Goal: Task Accomplishment & Management: Manage account settings

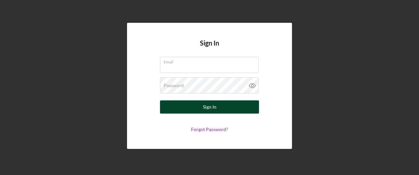
type input "[PERSON_NAME][EMAIL_ADDRESS][PERSON_NAME][DOMAIN_NAME]"
click at [202, 104] on button "Sign In" at bounding box center [209, 106] width 99 height 13
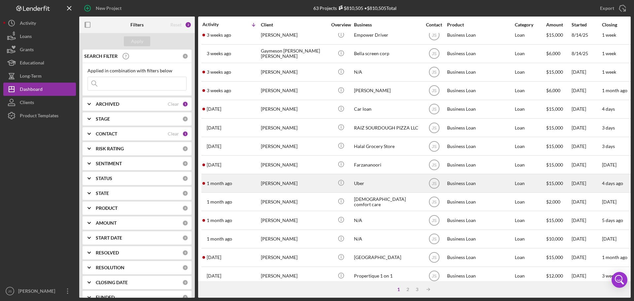
scroll to position [224, 0]
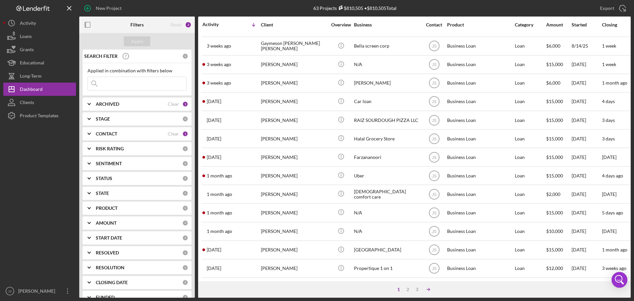
click at [419, 175] on icon "Icon/Table Sort Arrow" at bounding box center [428, 289] width 13 height 13
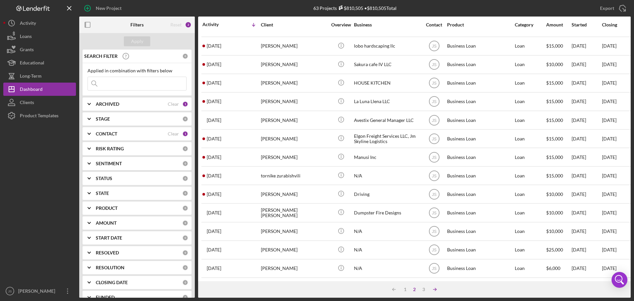
click at [419, 175] on icon "Icon/Table Sort Arrow" at bounding box center [434, 289] width 13 height 13
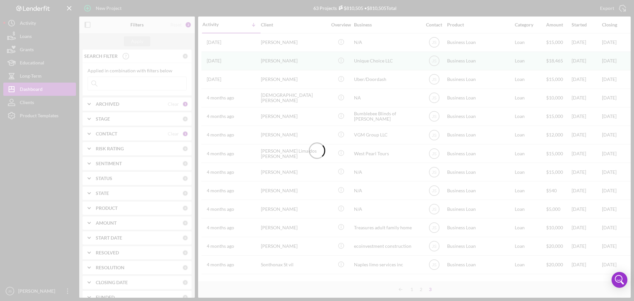
scroll to position [1, 0]
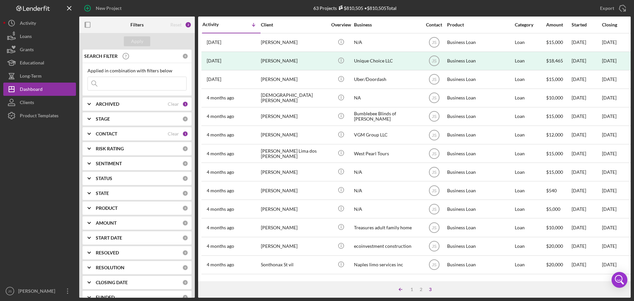
click at [398, 175] on icon "Icon/Table Sort Arrow" at bounding box center [400, 289] width 13 height 13
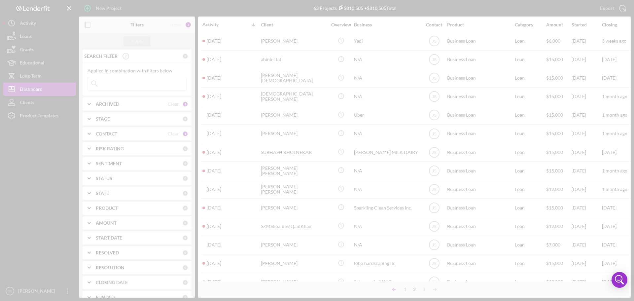
scroll to position [224, 0]
click at [398, 175] on div at bounding box center [317, 150] width 634 height 301
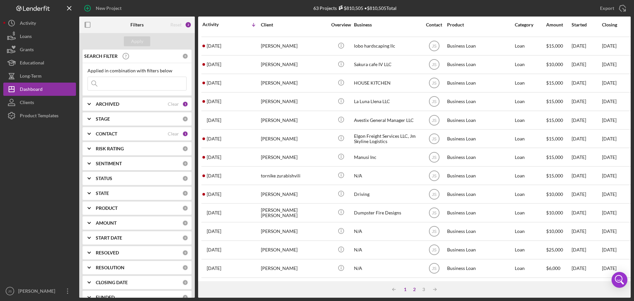
click at [405, 175] on div "1" at bounding box center [405, 289] width 9 height 5
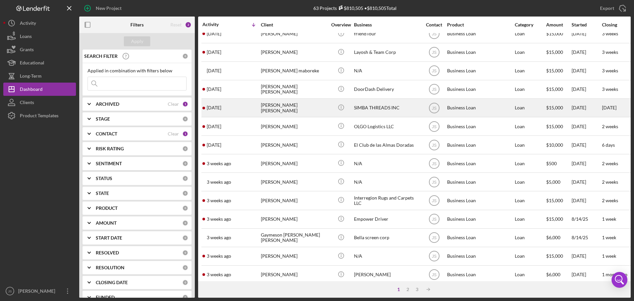
scroll to position [0, 0]
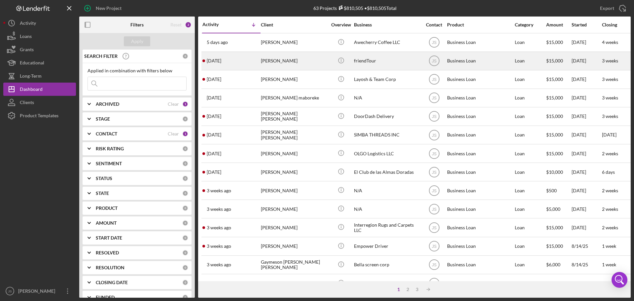
click at [310, 60] on div "[PERSON_NAME]" at bounding box center [294, 61] width 66 height 18
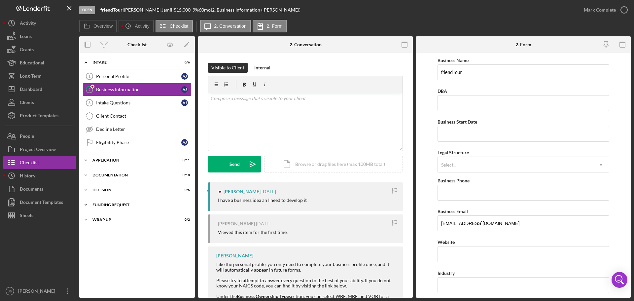
click at [83, 175] on icon "Icon/Expander" at bounding box center [85, 204] width 13 height 13
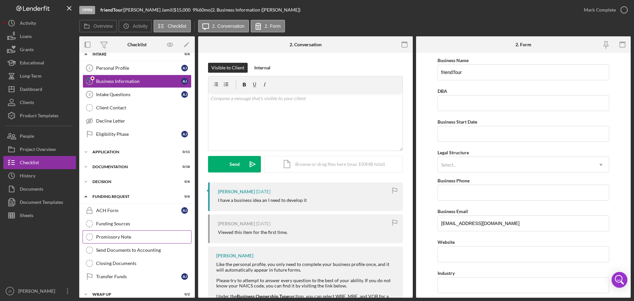
scroll to position [15, 0]
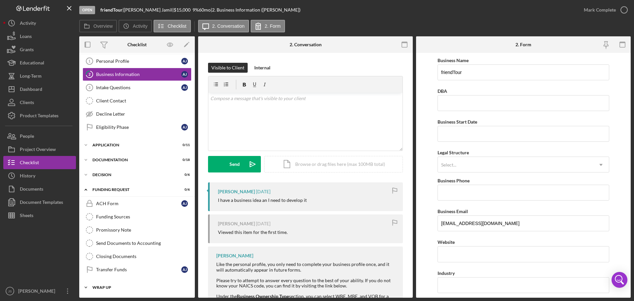
click at [86, 175] on icon "Icon/Expander" at bounding box center [85, 287] width 13 height 13
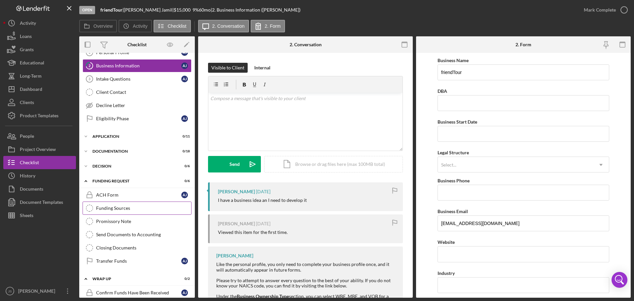
scroll to position [12, 0]
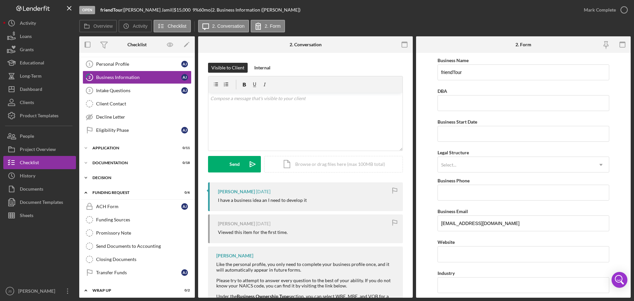
click at [86, 51] on polyline at bounding box center [86, 50] width 2 height 1
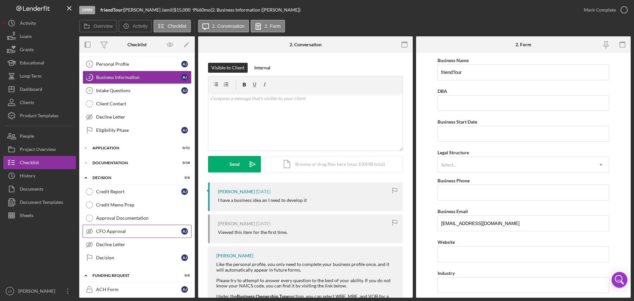
click at [147, 175] on div "CFO Approval" at bounding box center [138, 231] width 85 height 5
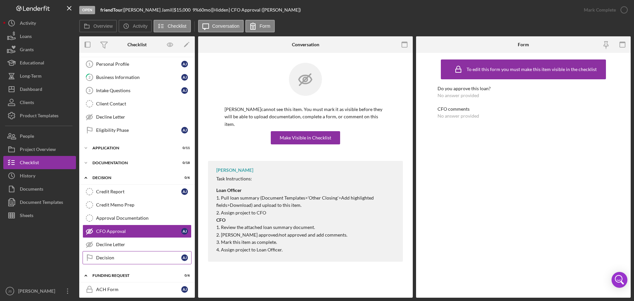
click at [142, 175] on div "Decision" at bounding box center [138, 257] width 85 height 5
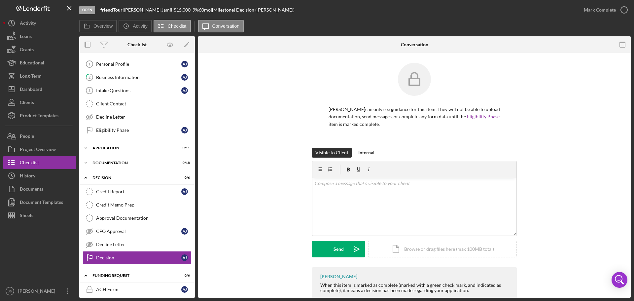
scroll to position [17, 0]
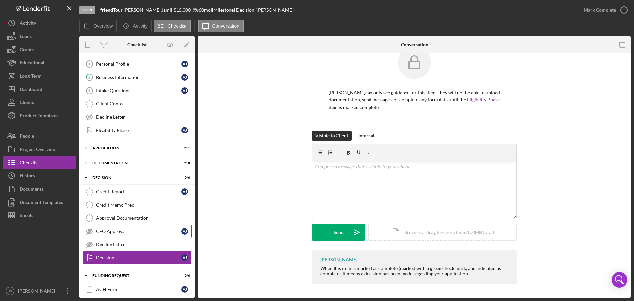
click at [151, 175] on div "CFO Approval" at bounding box center [138, 231] width 85 height 5
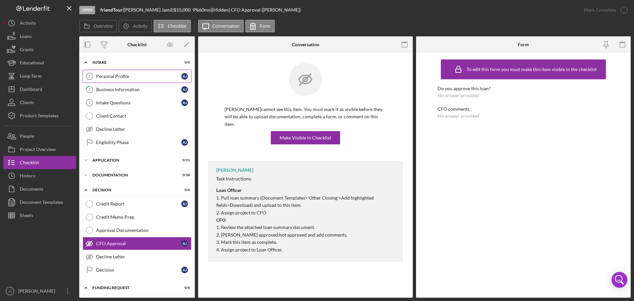
click at [133, 77] on div "Personal Profile" at bounding box center [138, 76] width 85 height 5
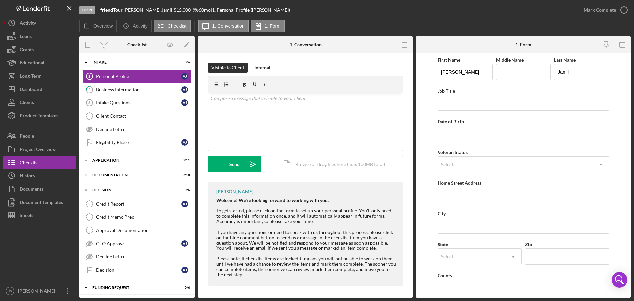
scroll to position [33, 0]
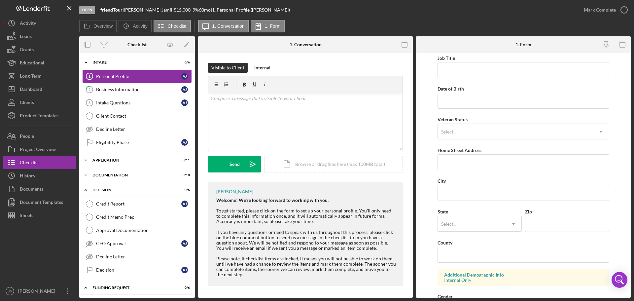
click at [114, 76] on div "Personal Profile" at bounding box center [138, 76] width 85 height 5
click at [85, 174] on icon "Icon/Expander" at bounding box center [85, 174] width 13 height 13
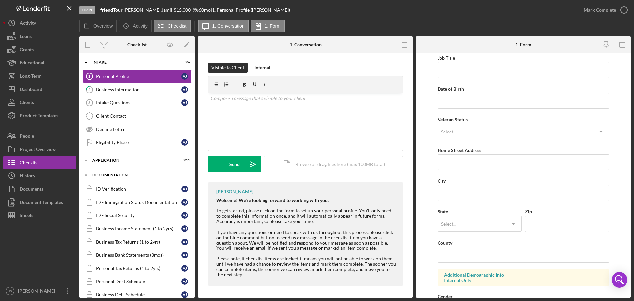
click at [85, 173] on icon "Icon/Expander" at bounding box center [85, 174] width 13 height 13
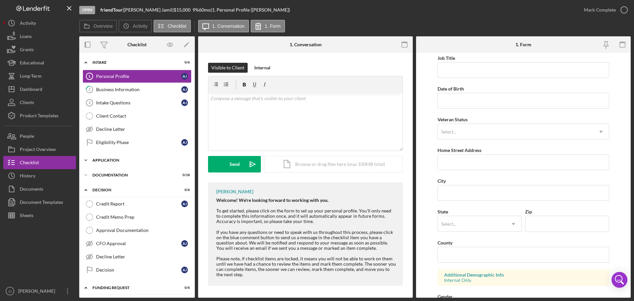
click at [88, 157] on icon "Icon/Expander" at bounding box center [85, 160] width 13 height 13
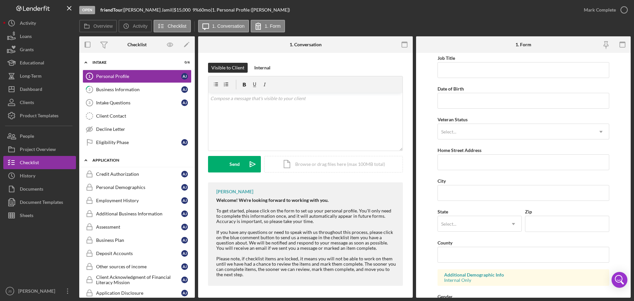
click at [86, 159] on icon "Icon/Expander" at bounding box center [85, 160] width 13 height 13
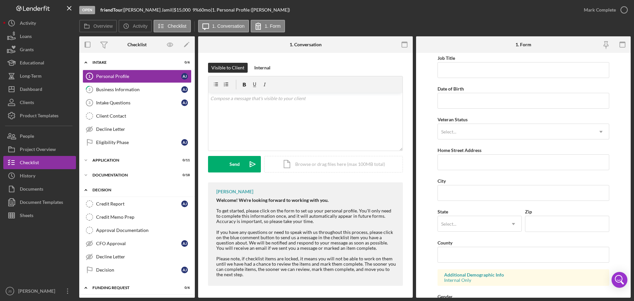
click at [85, 175] on icon "Icon/Expander" at bounding box center [85, 189] width 13 height 13
click at [86, 175] on icon "Icon/Expander" at bounding box center [85, 189] width 13 height 13
click at [86, 63] on polyline at bounding box center [86, 62] width 2 height 1
click at [86, 175] on icon "Icon/Expander" at bounding box center [85, 219] width 13 height 13
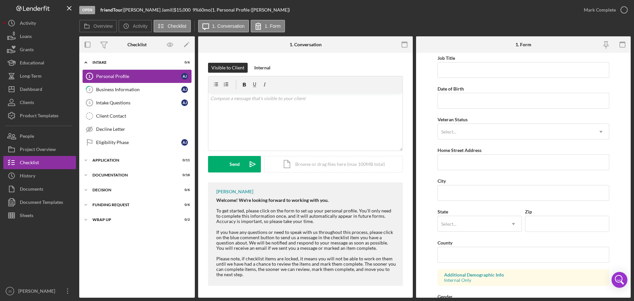
click at [103, 71] on link "Personal Profile 1 Personal Profile A J" at bounding box center [137, 76] width 109 height 13
click at [85, 63] on icon "Icon/Expander" at bounding box center [85, 62] width 13 height 13
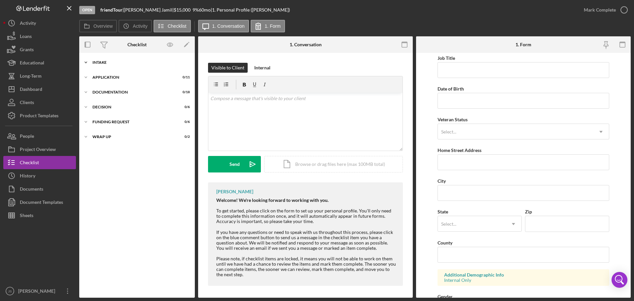
drag, startPoint x: 85, startPoint y: 60, endPoint x: 89, endPoint y: 61, distance: 3.3
click at [85, 60] on icon "Icon/Expander" at bounding box center [85, 62] width 13 height 13
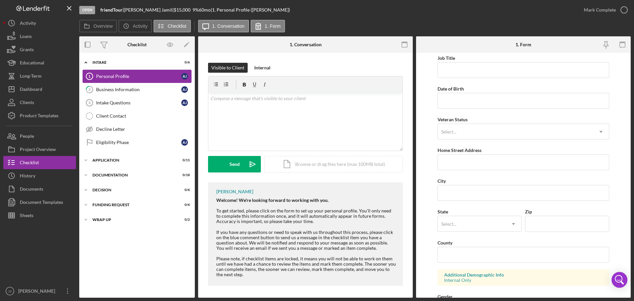
click at [119, 76] on div "Personal Profile" at bounding box center [138, 76] width 85 height 5
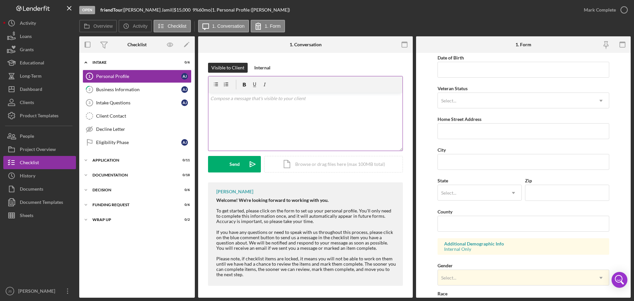
scroll to position [0, 0]
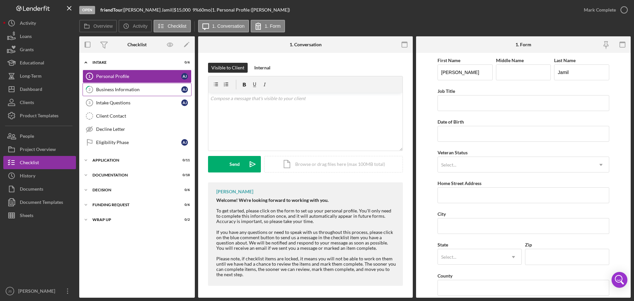
click at [126, 90] on div "Business Information" at bounding box center [138, 89] width 85 height 5
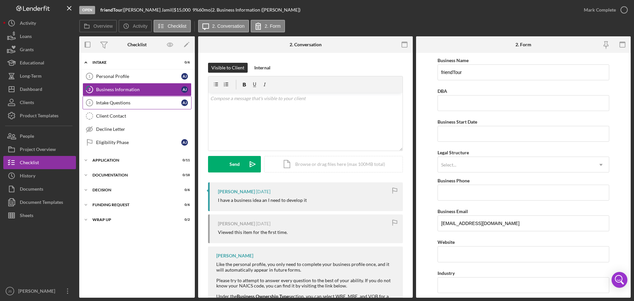
click at [120, 103] on div "Intake Questions" at bounding box center [138, 102] width 85 height 5
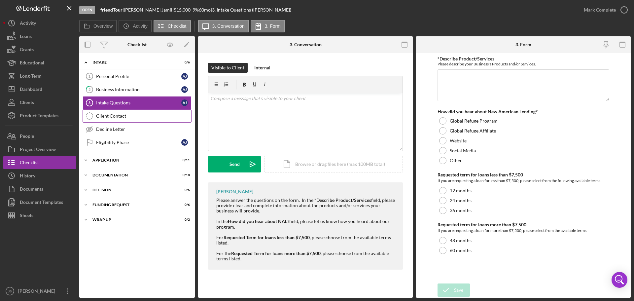
click at [121, 115] on div "Client Contact" at bounding box center [143, 115] width 95 height 5
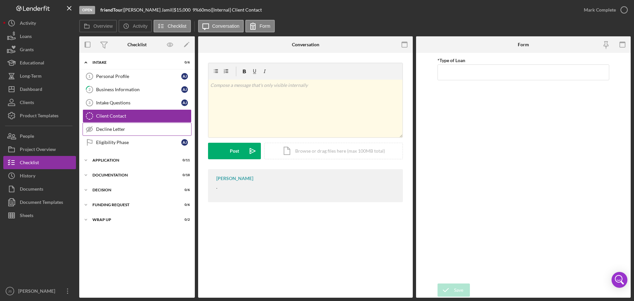
click at [114, 127] on div "Decline Letter" at bounding box center [143, 128] width 95 height 5
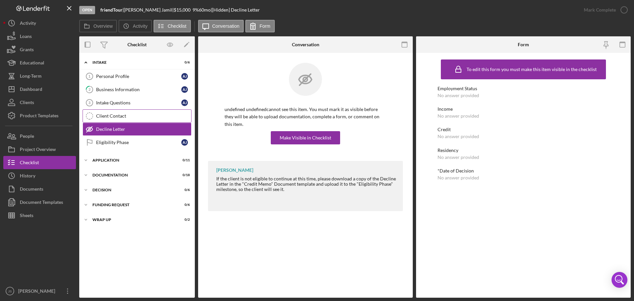
click at [115, 119] on link "Client Contact Client Contact" at bounding box center [137, 115] width 109 height 13
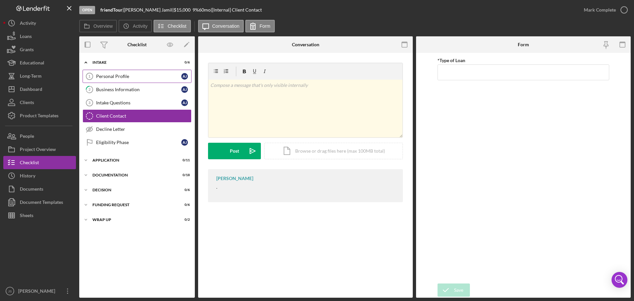
click at [130, 74] on div "Personal Profile" at bounding box center [138, 76] width 85 height 5
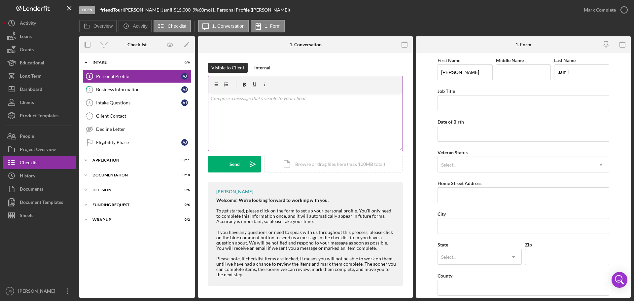
click at [258, 109] on div "v Color teal Color pink Remove color Add row above Add row below Add column bef…" at bounding box center [305, 122] width 194 height 58
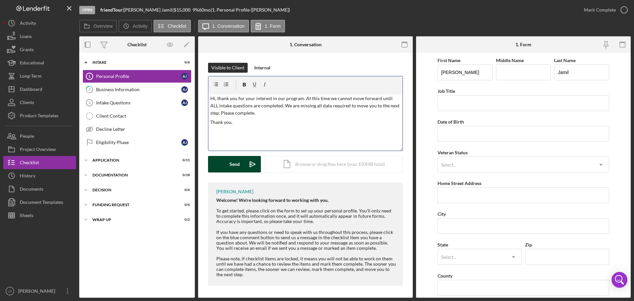
click at [234, 161] on div "Send" at bounding box center [235, 164] width 10 height 17
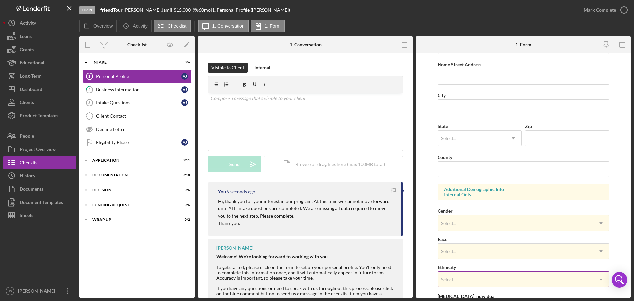
scroll to position [196, 0]
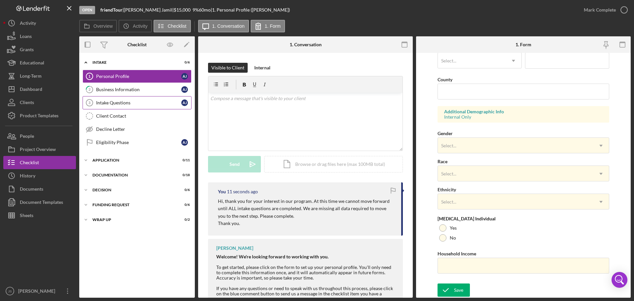
click at [117, 92] on div "Business Information" at bounding box center [138, 89] width 85 height 5
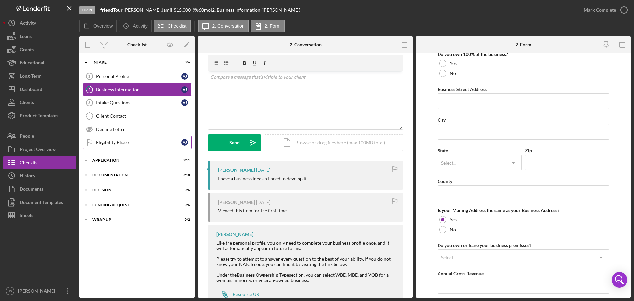
scroll to position [33, 0]
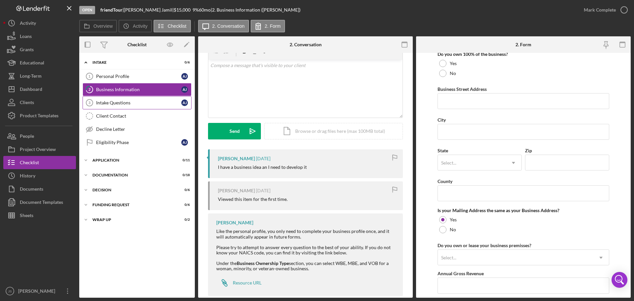
click at [115, 104] on div "Intake Questions" at bounding box center [138, 102] width 85 height 5
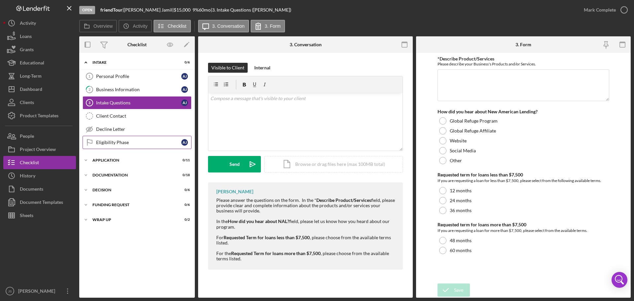
click at [113, 141] on div "Eligibility Phase" at bounding box center [138, 142] width 85 height 5
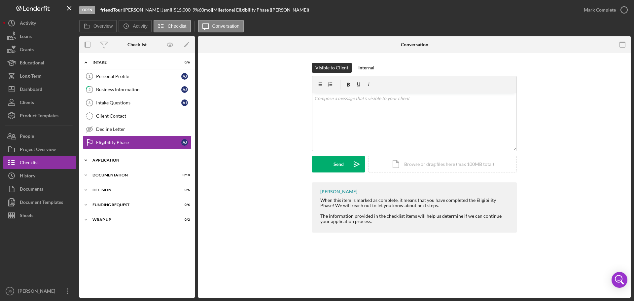
click at [85, 160] on icon "Icon/Expander" at bounding box center [85, 160] width 13 height 13
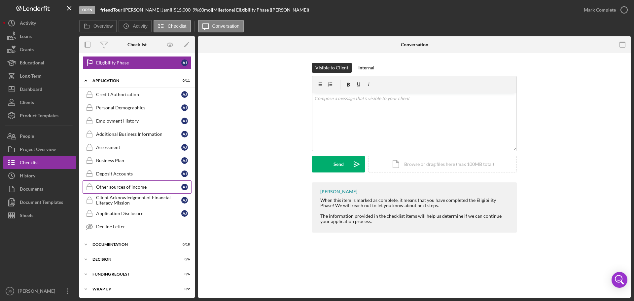
scroll to position [81, 0]
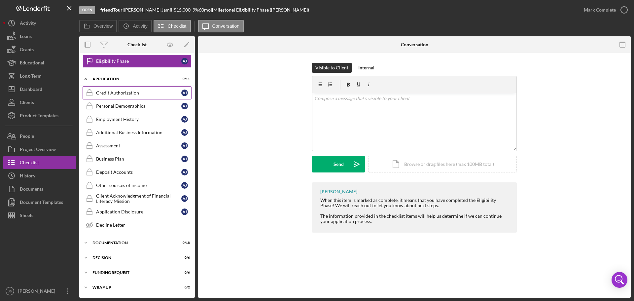
click at [127, 95] on div "Credit Authorization" at bounding box center [138, 92] width 85 height 5
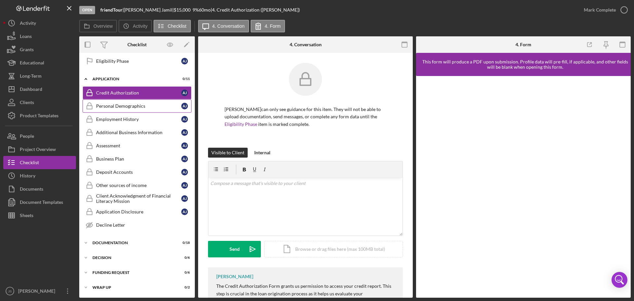
click at [125, 107] on div "Personal Demographics" at bounding box center [138, 105] width 85 height 5
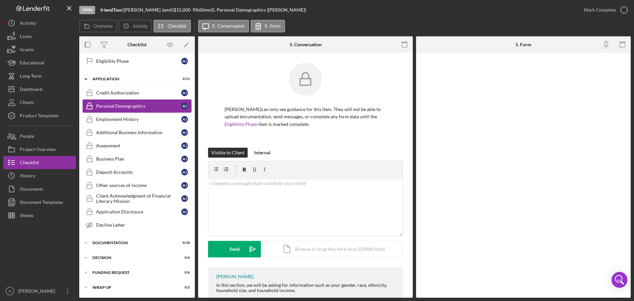
scroll to position [81, 0]
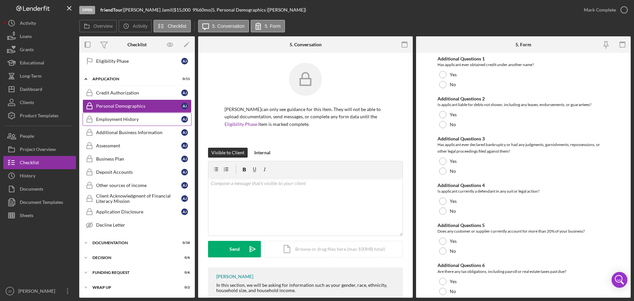
click at [125, 119] on div "Employment History" at bounding box center [138, 119] width 85 height 5
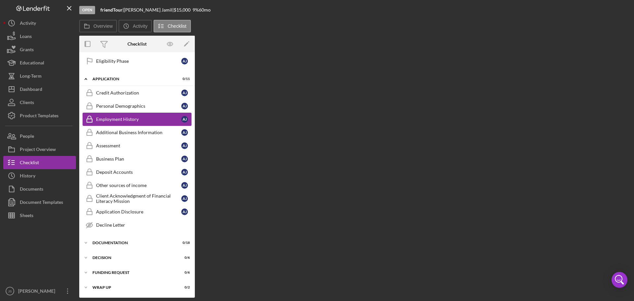
scroll to position [81, 0]
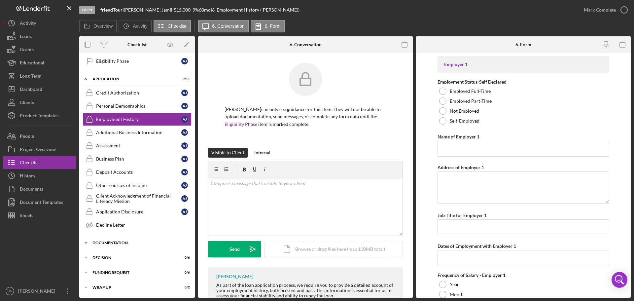
click at [86, 175] on icon "Icon/Expander" at bounding box center [85, 242] width 13 height 13
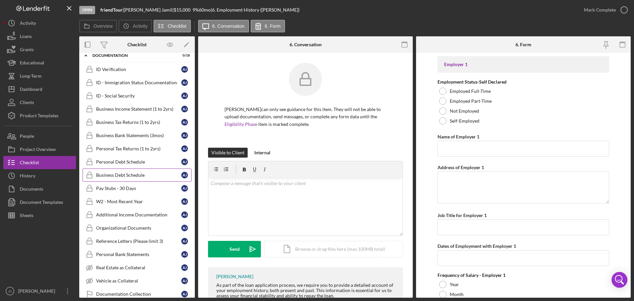
scroll to position [257, 0]
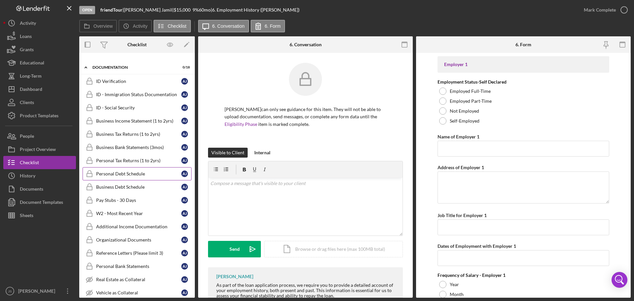
click at [122, 174] on div "Personal Debt Schedule" at bounding box center [138, 173] width 85 height 5
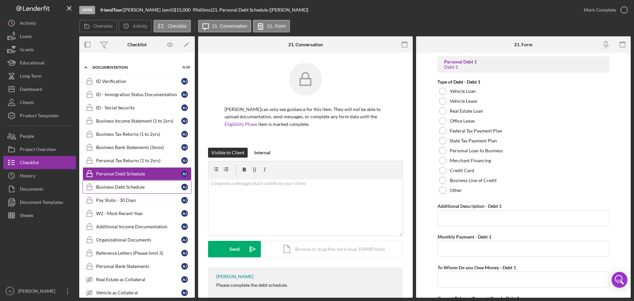
click at [119, 175] on div "Business Debt Schedule" at bounding box center [138, 186] width 85 height 5
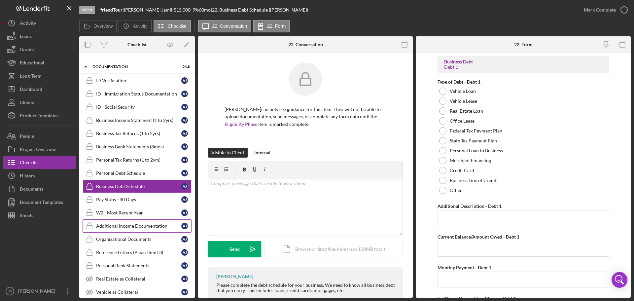
scroll to position [257, 0]
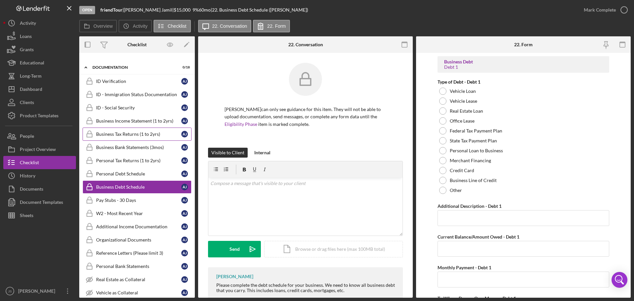
click at [112, 132] on div "Business Tax Returns (1 to 2yrs)" at bounding box center [138, 133] width 85 height 5
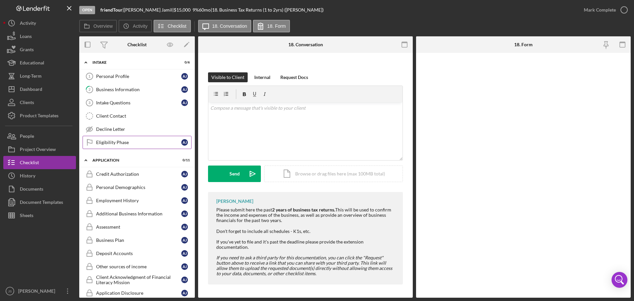
scroll to position [66, 0]
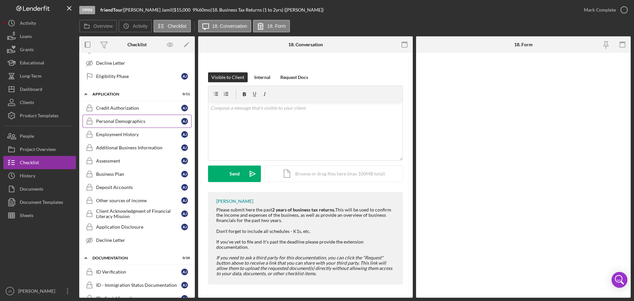
drag, startPoint x: 127, startPoint y: 110, endPoint x: 120, endPoint y: 116, distance: 9.6
click at [127, 110] on div "Credit Authorization" at bounding box center [138, 107] width 85 height 5
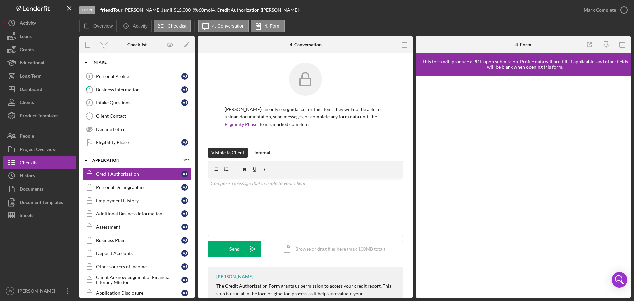
click at [87, 60] on icon "Icon/Expander" at bounding box center [85, 62] width 13 height 13
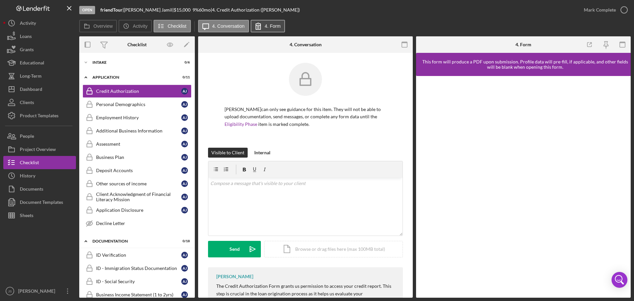
click at [270, 24] on label "4. Form" at bounding box center [273, 25] width 16 height 5
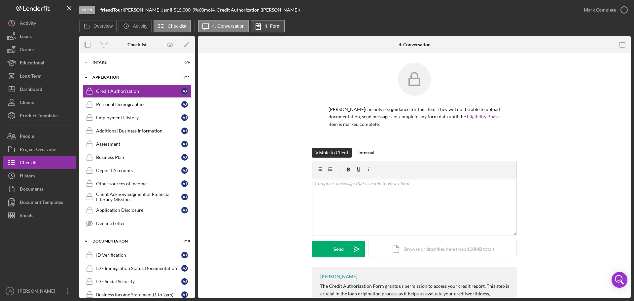
click at [270, 24] on label "4. Form" at bounding box center [273, 25] width 16 height 5
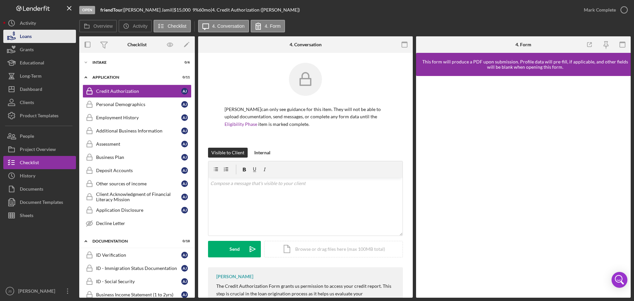
click at [40, 35] on button "Loans" at bounding box center [39, 36] width 73 height 13
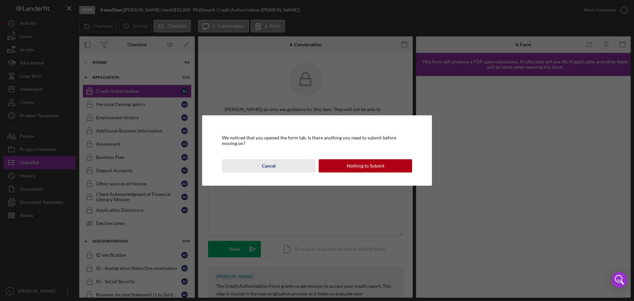
click at [266, 164] on div "Cancel" at bounding box center [269, 165] width 14 height 13
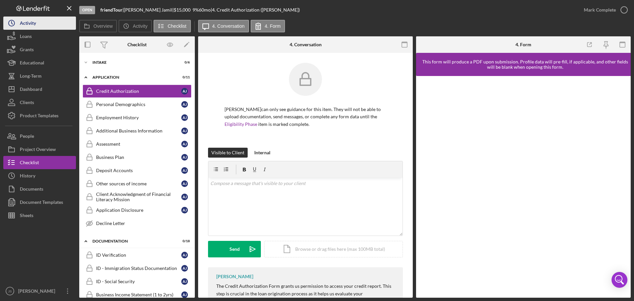
click at [30, 23] on div "Activity" at bounding box center [28, 24] width 16 height 15
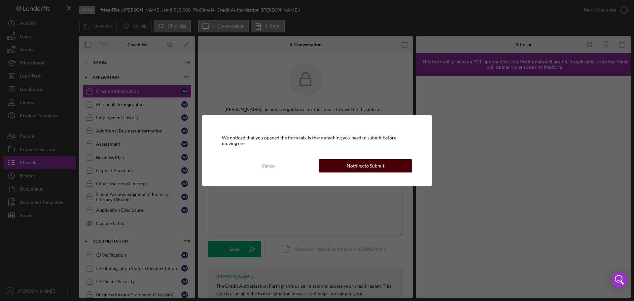
click at [347, 167] on button "Nothing to Submit" at bounding box center [365, 165] width 93 height 13
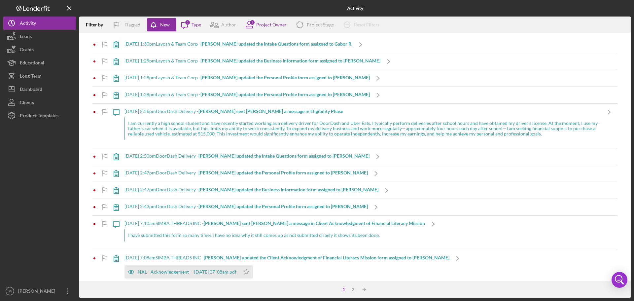
click at [214, 122] on div "I am currently a high school student and have recently started working as a del…" at bounding box center [363, 128] width 477 height 22
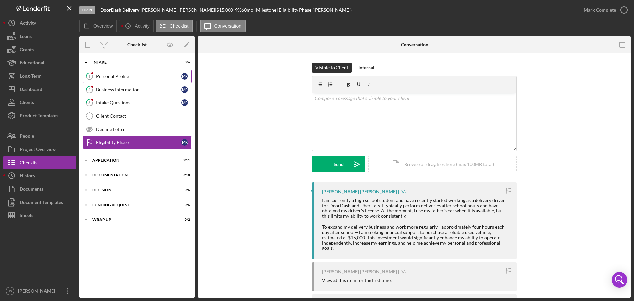
click at [126, 75] on div "Personal Profile" at bounding box center [138, 76] width 85 height 5
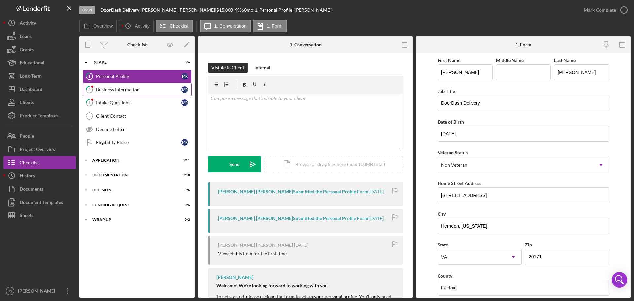
click at [127, 90] on div "Business Information" at bounding box center [138, 89] width 85 height 5
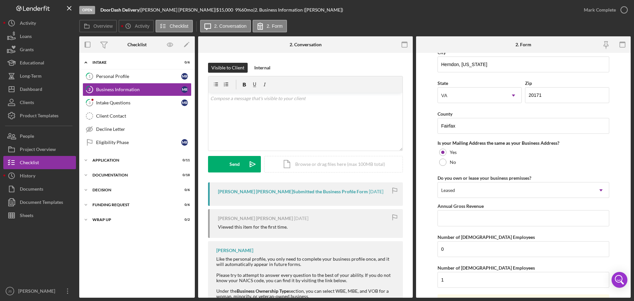
scroll to position [462, 0]
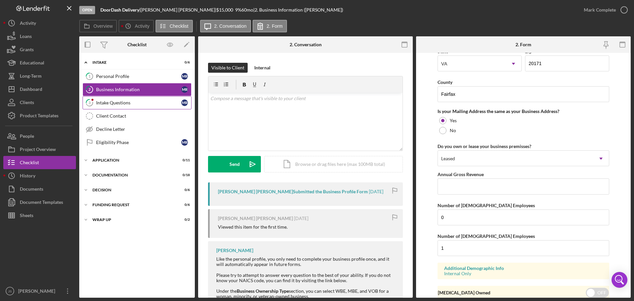
click at [95, 103] on icon "3" at bounding box center [89, 102] width 17 height 17
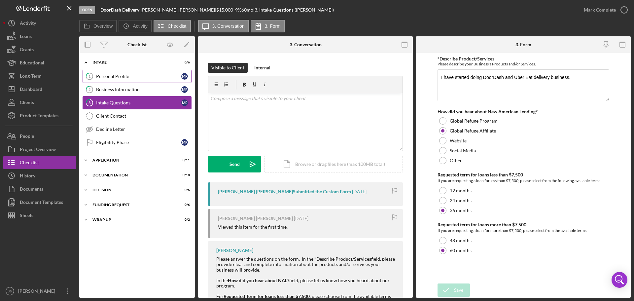
click at [117, 73] on link "1 Personal Profile M R" at bounding box center [137, 76] width 109 height 13
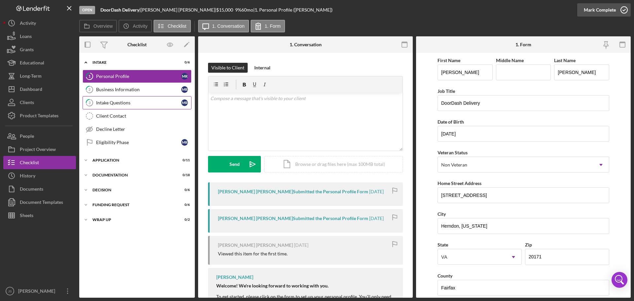
click at [419, 10] on icon "button" at bounding box center [624, 10] width 17 height 17
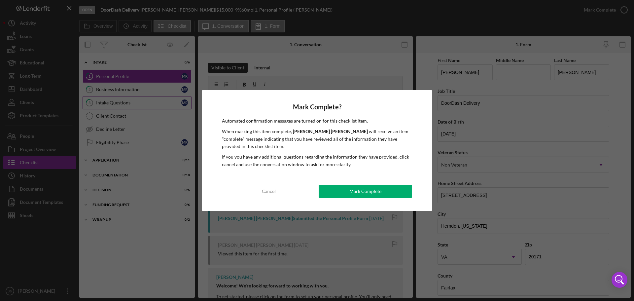
click at [372, 175] on div "Mark Complete" at bounding box center [365, 191] width 32 height 13
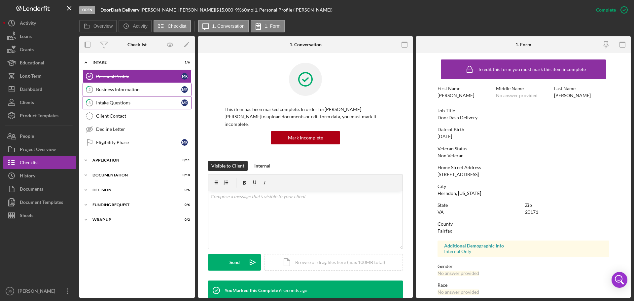
click at [118, 89] on div "Business Information" at bounding box center [138, 89] width 85 height 5
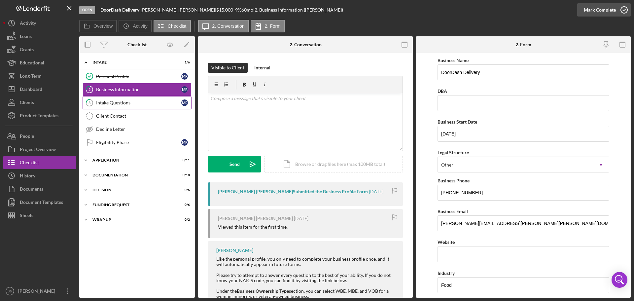
click at [419, 10] on icon "button" at bounding box center [624, 10] width 17 height 17
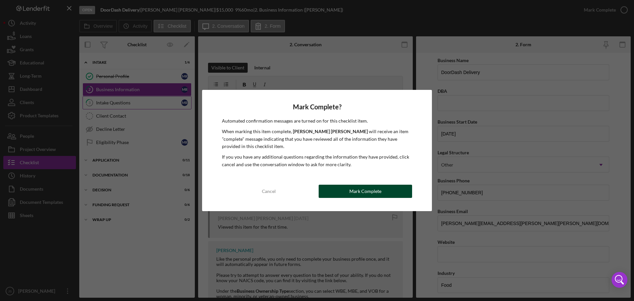
click at [351, 175] on div "Mark Complete" at bounding box center [365, 191] width 32 height 13
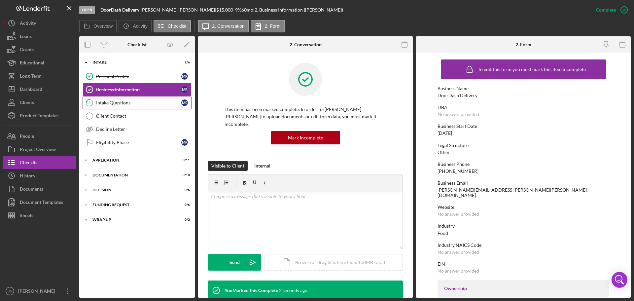
click at [122, 102] on div "Intake Questions" at bounding box center [138, 102] width 85 height 5
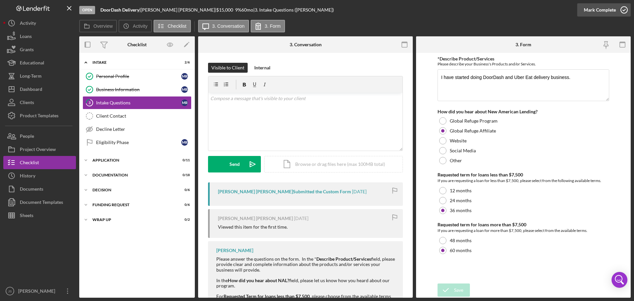
click at [419, 10] on icon "button" at bounding box center [624, 10] width 17 height 17
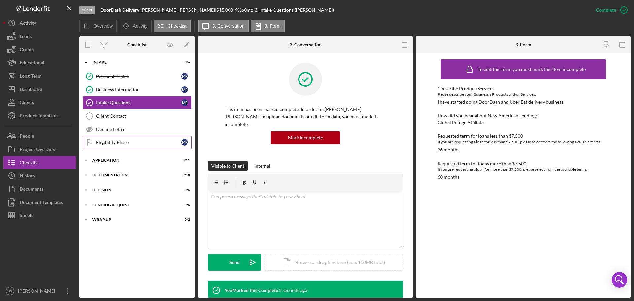
click at [117, 142] on div "Eligibility Phase" at bounding box center [138, 142] width 85 height 5
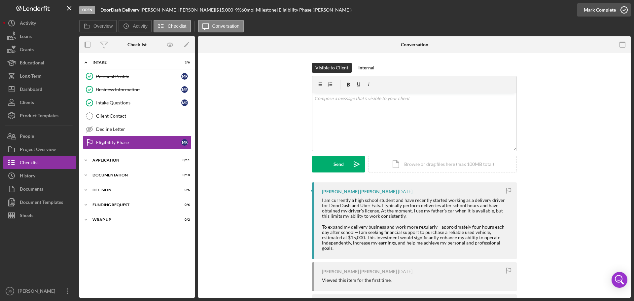
click at [419, 10] on icon "button" at bounding box center [624, 10] width 17 height 17
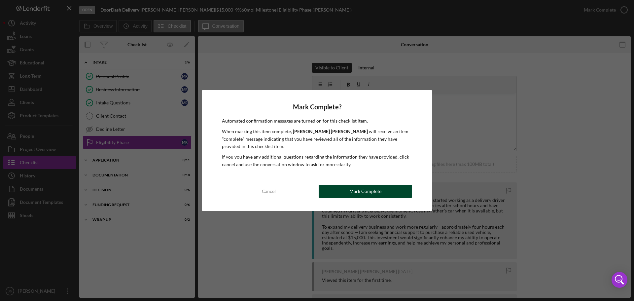
click at [358, 175] on div "Mark Complete" at bounding box center [365, 191] width 32 height 13
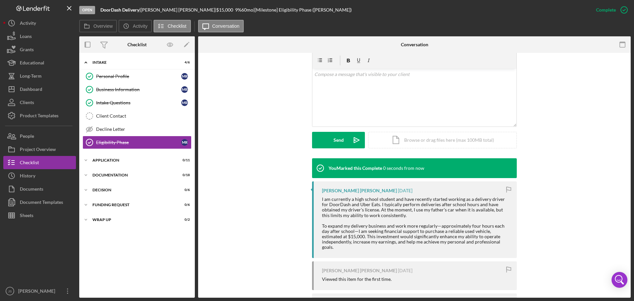
scroll to position [132, 0]
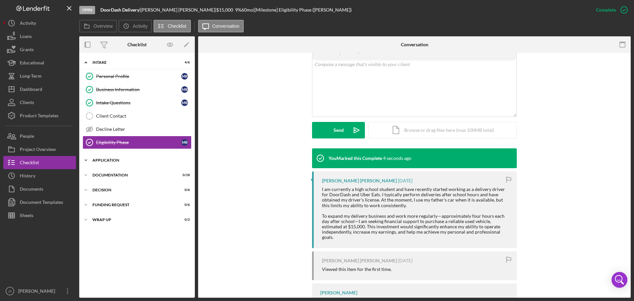
click at [85, 159] on icon "Icon/Expander" at bounding box center [85, 160] width 13 height 13
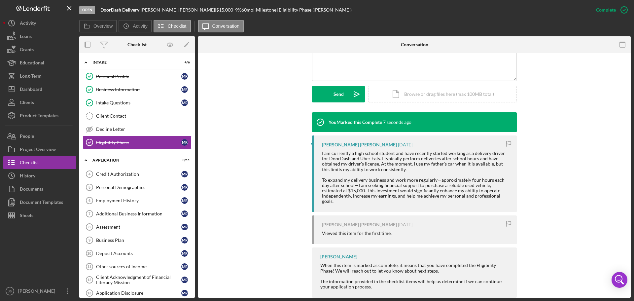
scroll to position [168, 0]
click at [107, 172] on div "Credit Authorization" at bounding box center [138, 173] width 85 height 5
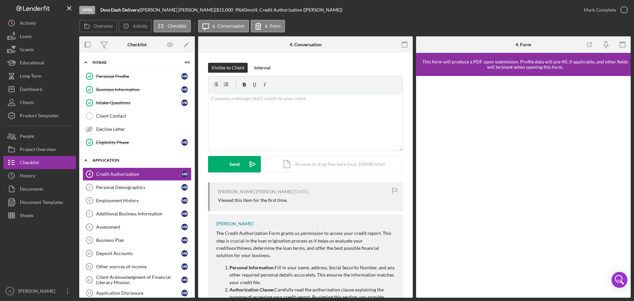
click at [91, 158] on icon "Icon/Expander" at bounding box center [85, 160] width 13 height 13
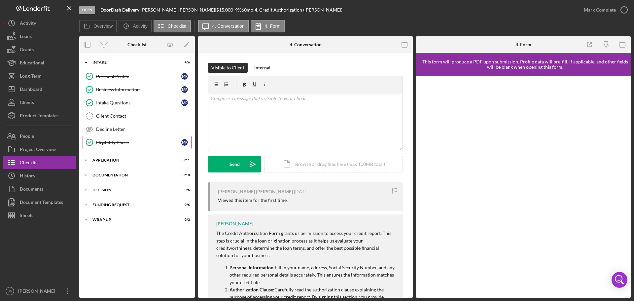
click at [165, 143] on div "Eligibility Phase" at bounding box center [138, 142] width 85 height 5
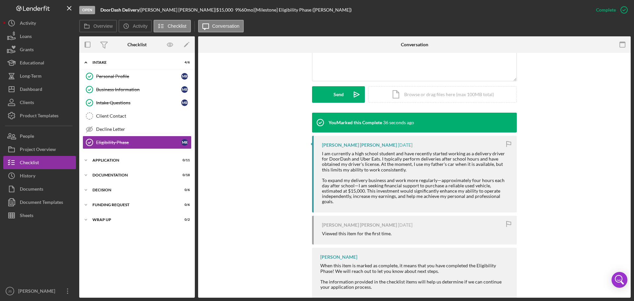
scroll to position [168, 0]
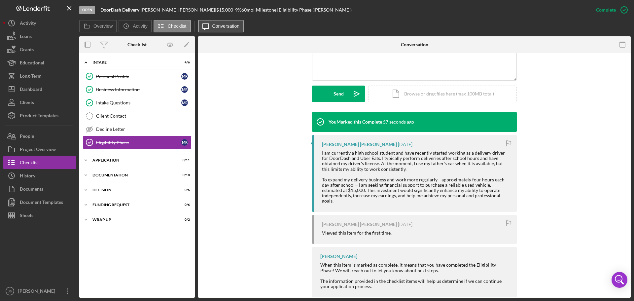
click at [219, 24] on label "Conversation" at bounding box center [225, 25] width 27 height 5
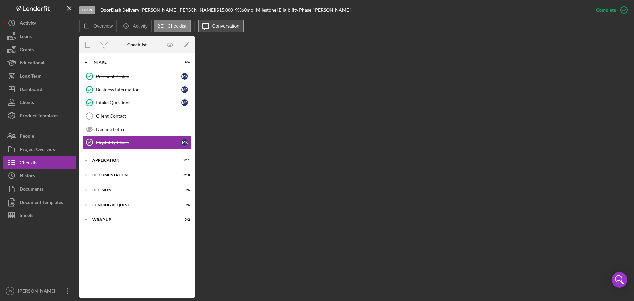
click at [220, 27] on label "Conversation" at bounding box center [225, 25] width 27 height 5
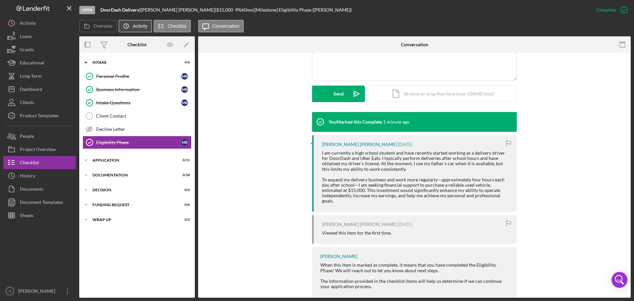
click at [139, 26] on label "Activity" at bounding box center [140, 25] width 15 height 5
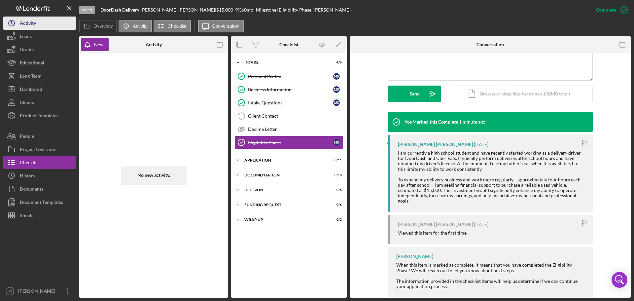
click at [33, 20] on div "Activity" at bounding box center [28, 24] width 16 height 15
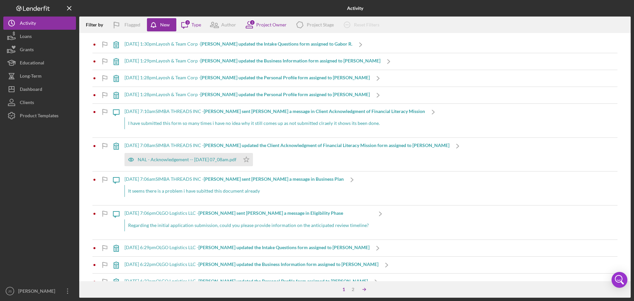
click at [364, 175] on icon "Icon/Table Sort Arrow" at bounding box center [364, 289] width 13 height 13
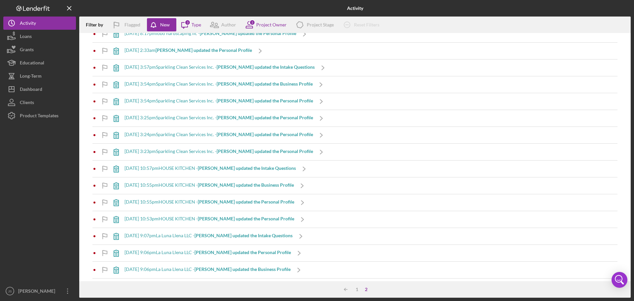
scroll to position [231, 0]
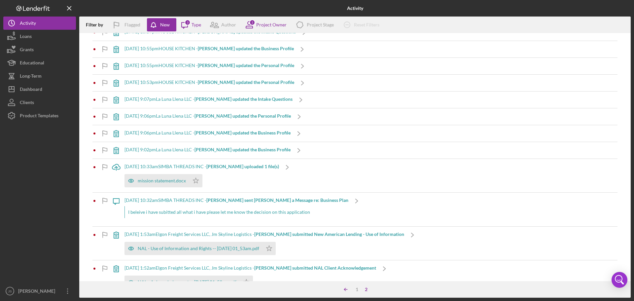
click at [342, 175] on icon "Icon/Table Sort Arrow" at bounding box center [345, 289] width 13 height 13
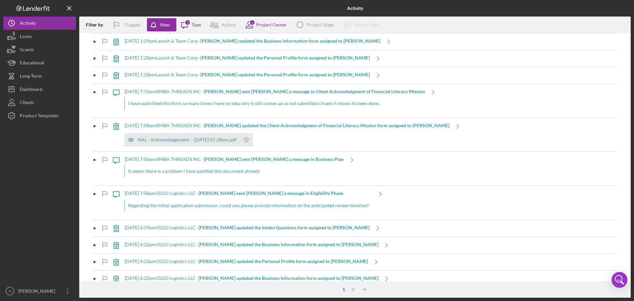
scroll to position [0, 0]
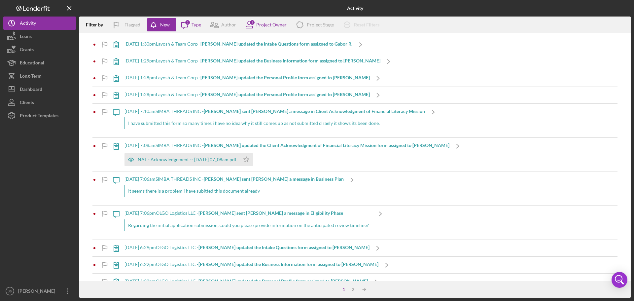
click at [293, 164] on div "NAL - Acknowledgement -- [DATE] 07_08am.pdf Icon/Star" at bounding box center [287, 158] width 325 height 17
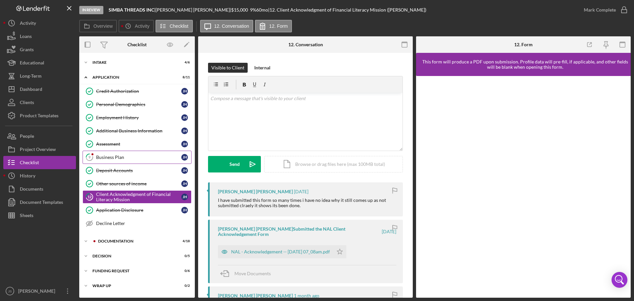
click at [122, 156] on div "Business Plan" at bounding box center [138, 157] width 85 height 5
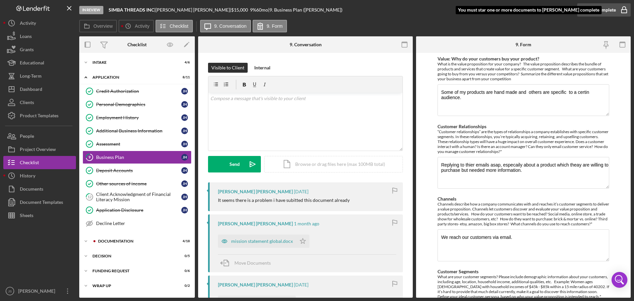
click at [419, 11] on div "Mark Complete" at bounding box center [600, 9] width 32 height 13
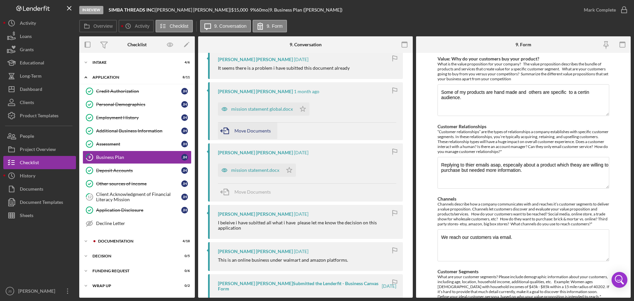
scroll to position [99, 0]
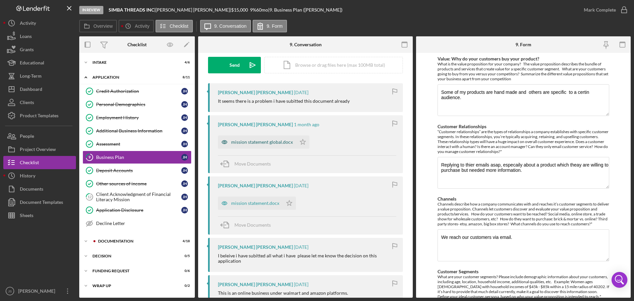
click at [261, 142] on div "mission statement global.docx" at bounding box center [262, 141] width 62 height 5
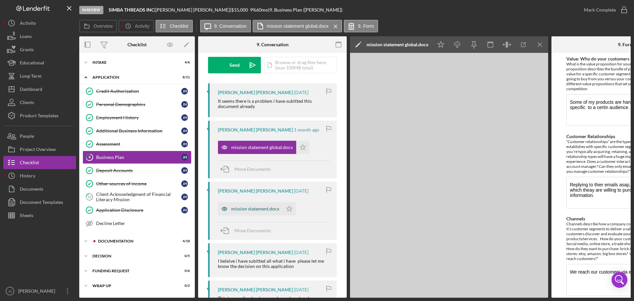
click at [258, 175] on div "mission statement.docx" at bounding box center [255, 208] width 48 height 5
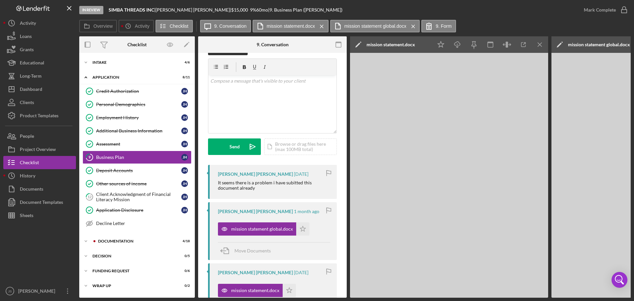
scroll to position [33, 0]
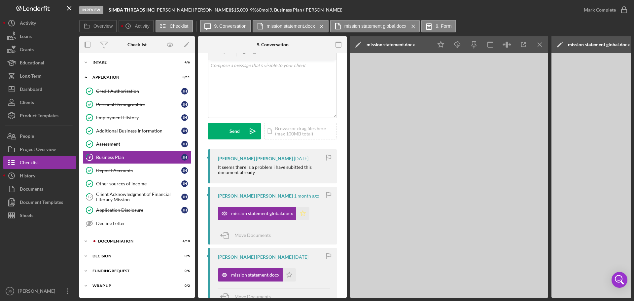
click at [303, 175] on icon "Icon/Star" at bounding box center [302, 213] width 13 height 13
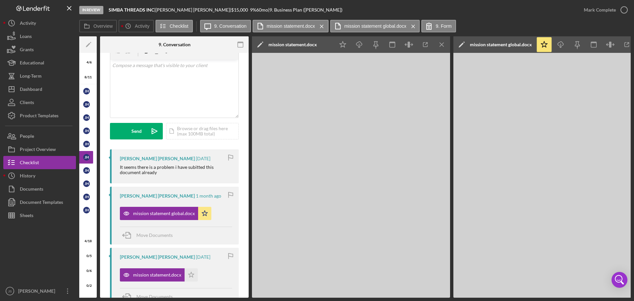
scroll to position [0, 107]
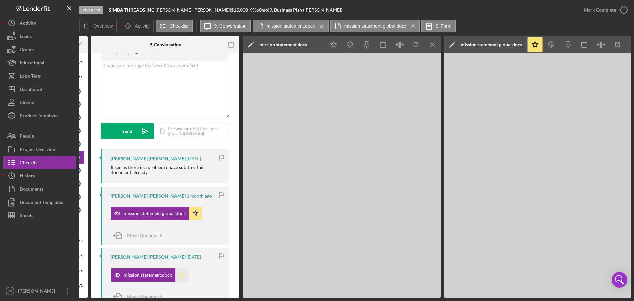
click at [185, 175] on icon "Icon/Star" at bounding box center [181, 274] width 13 height 13
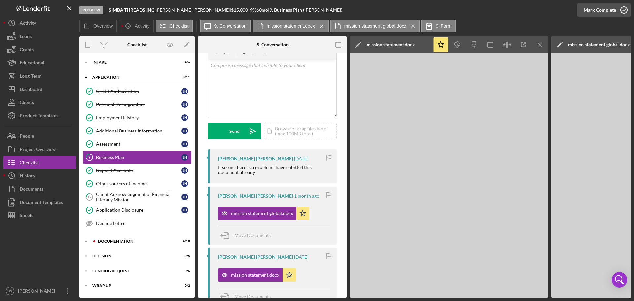
click at [419, 9] on icon "button" at bounding box center [624, 10] width 17 height 17
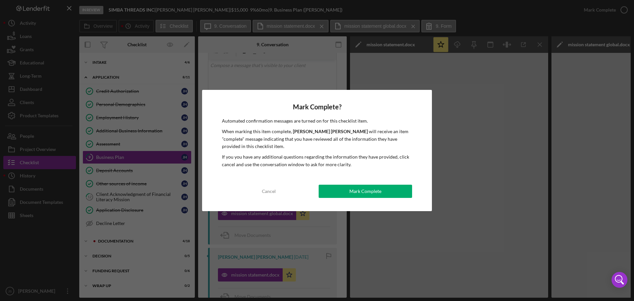
click at [371, 175] on div "Mark Complete" at bounding box center [365, 191] width 32 height 13
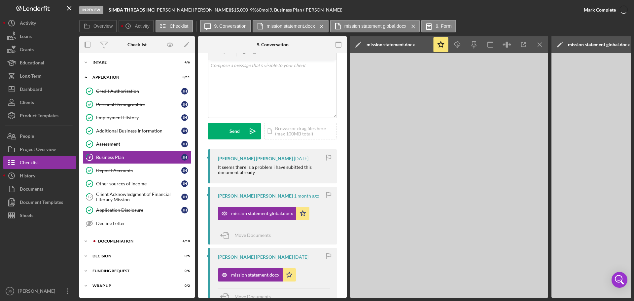
scroll to position [131, 0]
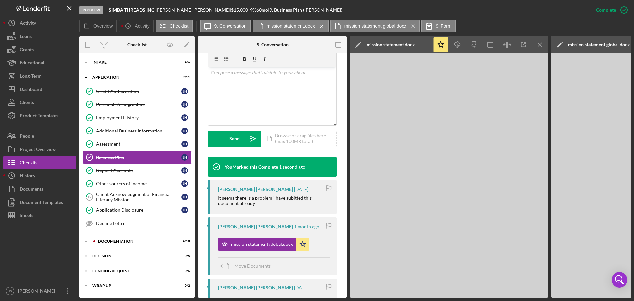
click at [119, 175] on div "Client Acknowledgment of Financial Literacy Mission" at bounding box center [138, 197] width 85 height 11
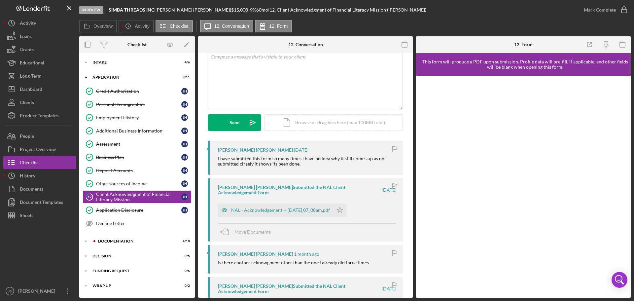
scroll to position [66, 0]
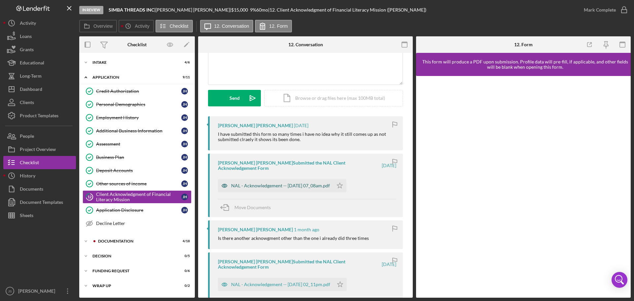
click at [302, 175] on div "NAL - Acknowledgement -- [DATE] 07_08am.pdf" at bounding box center [280, 185] width 99 height 5
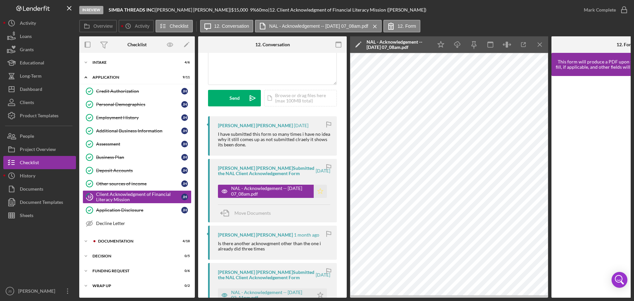
click at [316, 175] on icon "Icon/Star" at bounding box center [320, 191] width 13 height 13
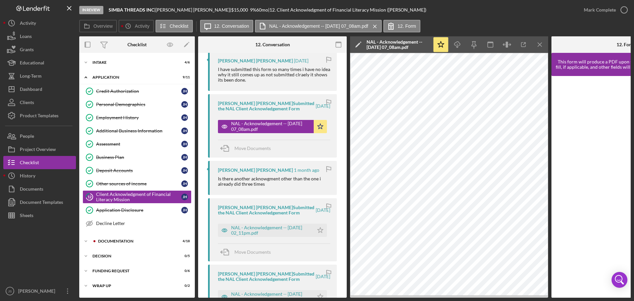
scroll to position [132, 0]
click at [86, 175] on icon "Icon/Expander" at bounding box center [85, 240] width 13 height 13
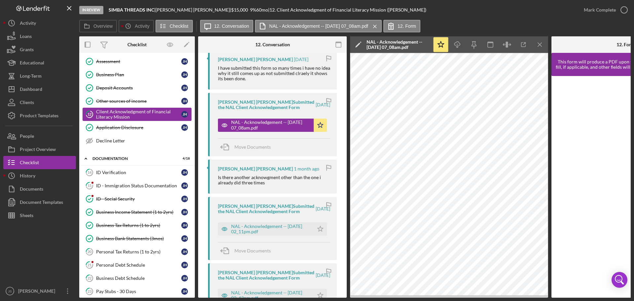
scroll to position [0, 0]
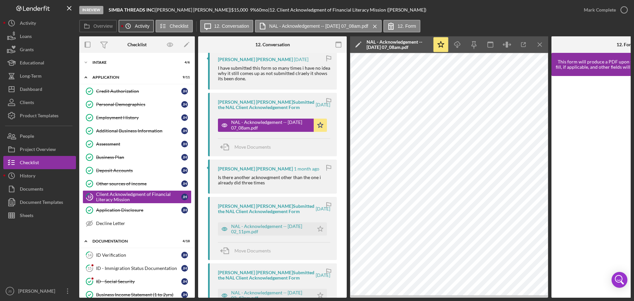
click at [135, 22] on button "Icon/History Activity" at bounding box center [136, 26] width 35 height 13
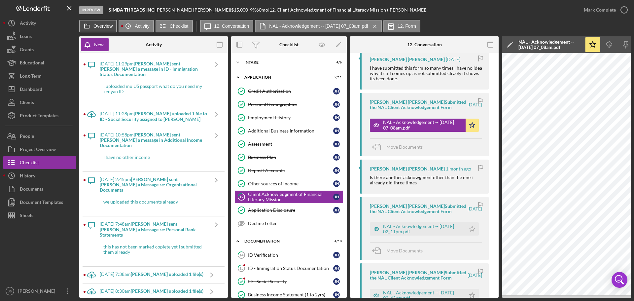
drag, startPoint x: 106, startPoint y: 26, endPoint x: 93, endPoint y: 43, distance: 21.9
click at [106, 26] on label "Overview" at bounding box center [102, 25] width 19 height 5
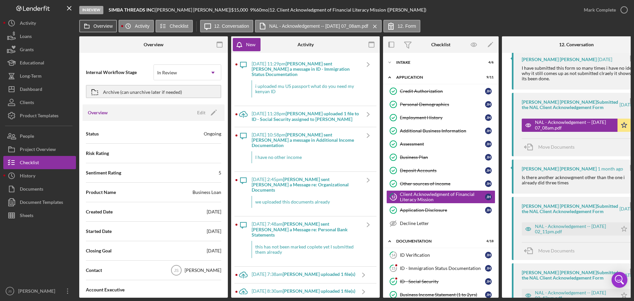
click at [98, 23] on button "Overview" at bounding box center [98, 26] width 38 height 13
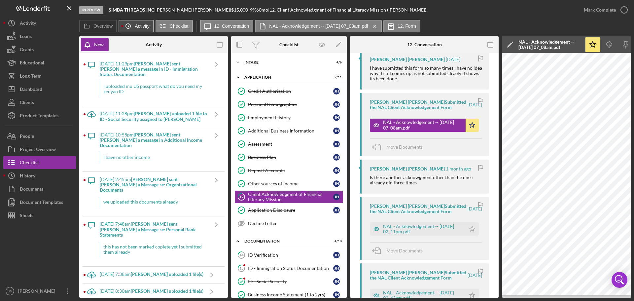
click at [137, 25] on label "Activity" at bounding box center [142, 25] width 15 height 5
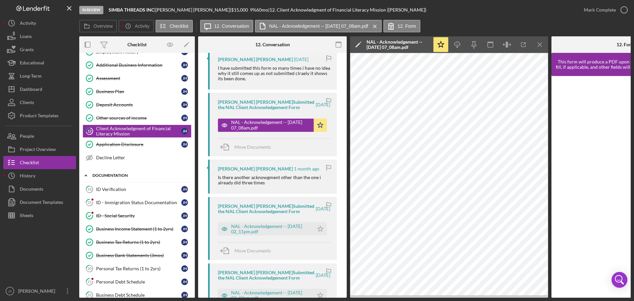
scroll to position [66, 0]
click at [419, 9] on icon "button" at bounding box center [624, 10] width 17 height 17
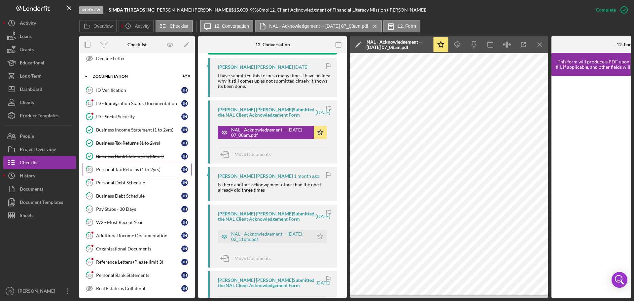
scroll to position [165, 0]
click at [129, 102] on div "ID - Immigration Status Documentation" at bounding box center [138, 102] width 85 height 5
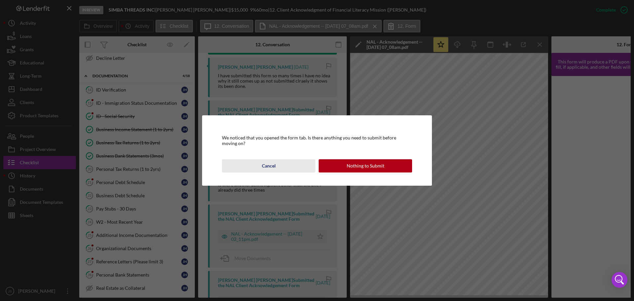
click at [265, 164] on div "Cancel" at bounding box center [269, 165] width 14 height 13
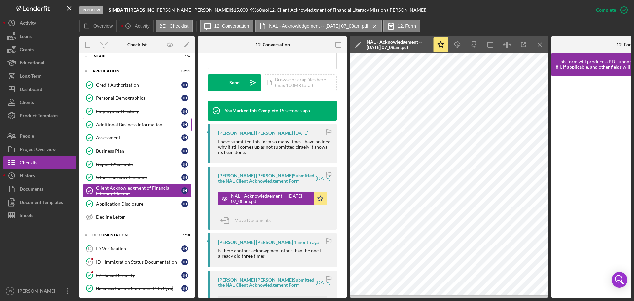
scroll to position [0, 0]
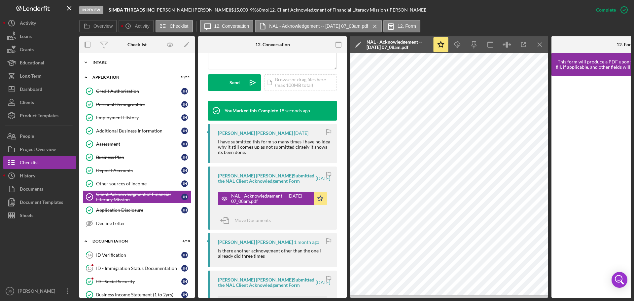
click at [85, 61] on icon "Icon/Expander" at bounding box center [85, 62] width 13 height 13
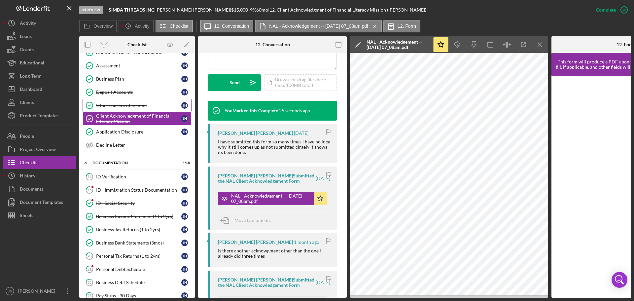
scroll to position [165, 0]
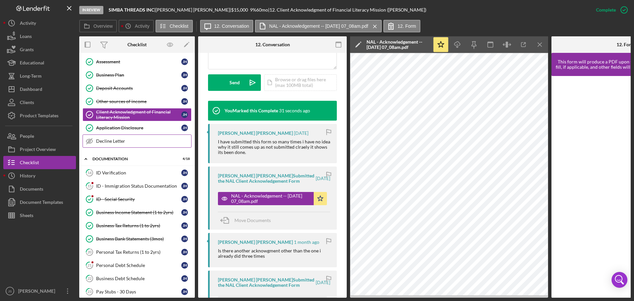
click at [132, 137] on link "Decline Letter Decline Letter" at bounding box center [137, 140] width 109 height 13
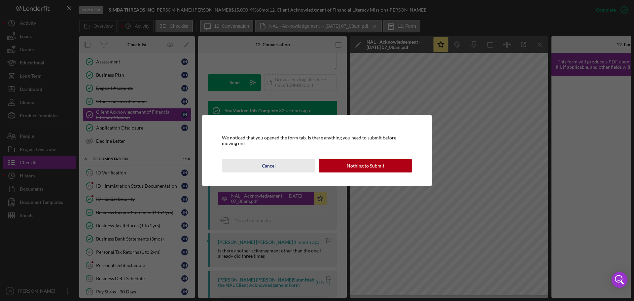
click at [269, 165] on div "Cancel" at bounding box center [269, 165] width 14 height 13
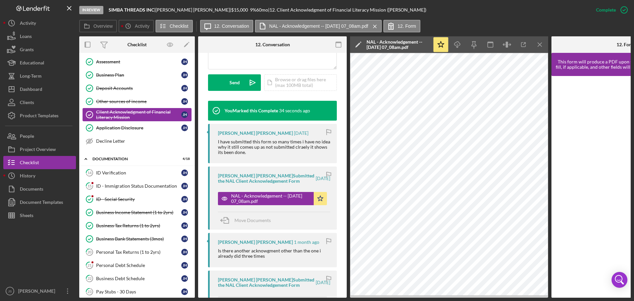
click at [162, 115] on div "Client Acknowledgment of Financial Literacy Mission" at bounding box center [138, 114] width 85 height 11
click at [419, 46] on icon "Icon/Menu Close" at bounding box center [540, 44] width 15 height 15
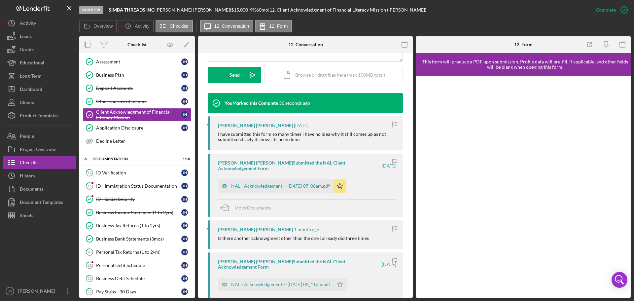
scroll to position [180, 0]
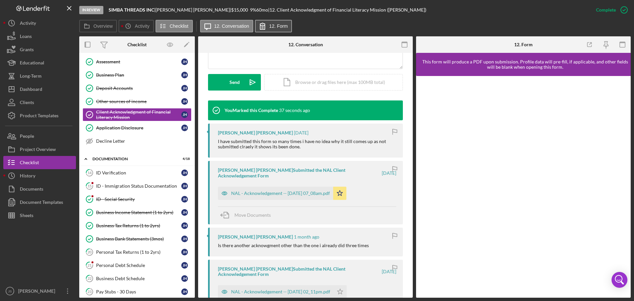
click at [284, 25] on label "12. Form" at bounding box center [278, 25] width 18 height 5
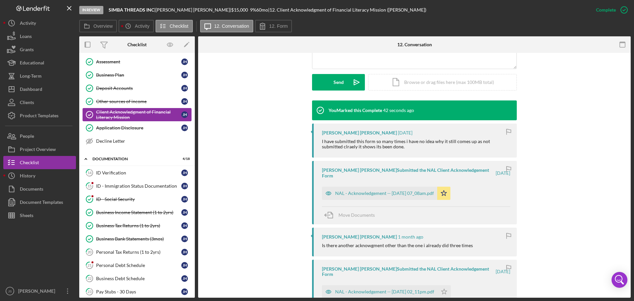
click at [117, 114] on div "Client Acknowledgment of Financial Literacy Mission" at bounding box center [138, 114] width 85 height 11
click at [121, 174] on div "ID Verification" at bounding box center [138, 172] width 85 height 5
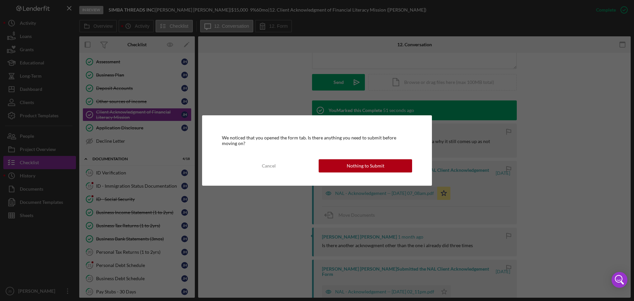
drag, startPoint x: 271, startPoint y: 166, endPoint x: 269, endPoint y: 161, distance: 5.3
click at [269, 163] on div "Cancel" at bounding box center [269, 165] width 14 height 13
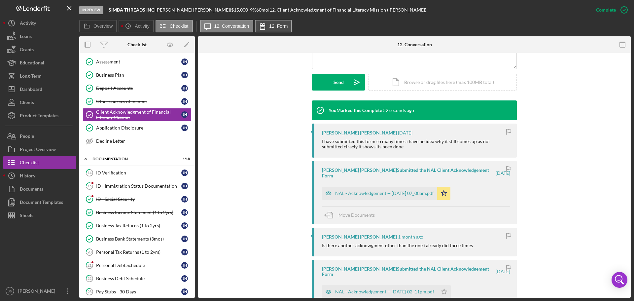
click at [279, 26] on label "12. Form" at bounding box center [278, 25] width 18 height 5
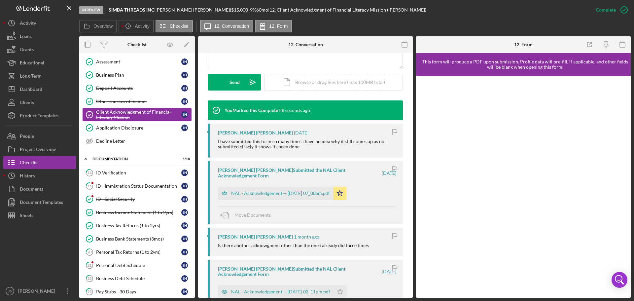
click at [146, 115] on div "Client Acknowledgment of Financial Literacy Mission" at bounding box center [138, 114] width 85 height 11
click at [111, 112] on div "Client Acknowledgment of Financial Literacy Mission" at bounding box center [138, 114] width 85 height 11
click at [280, 27] on label "12. Form" at bounding box center [278, 25] width 18 height 5
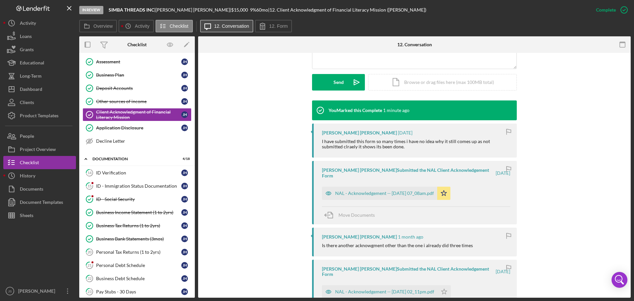
click at [227, 26] on label "12. Conversation" at bounding box center [231, 25] width 35 height 5
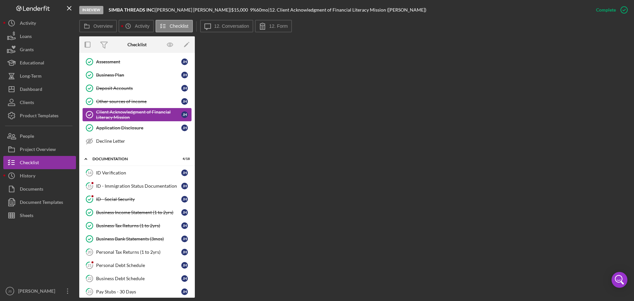
click at [112, 115] on div "Client Acknowledgment of Financial Literacy Mission" at bounding box center [138, 114] width 85 height 11
click at [114, 171] on div "ID Verification" at bounding box center [138, 172] width 85 height 5
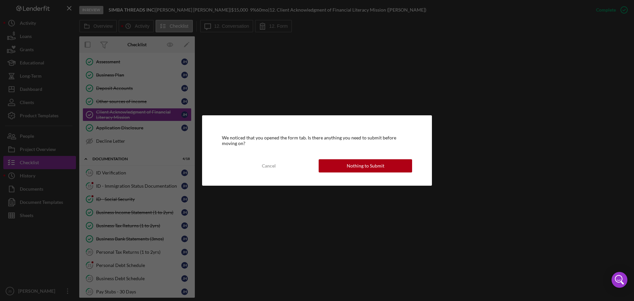
click at [384, 166] on button "Nothing to Submit" at bounding box center [365, 165] width 93 height 13
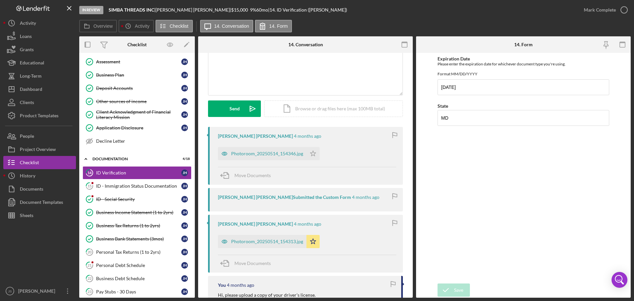
scroll to position [66, 0]
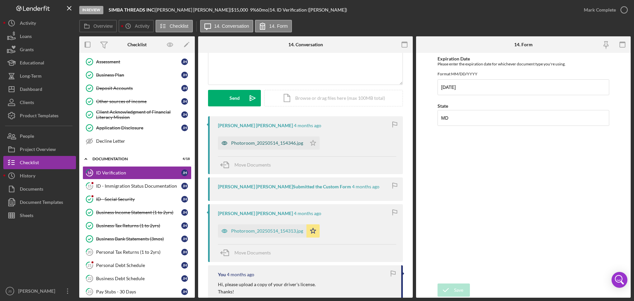
click at [269, 143] on div "Photoroom_20250514_154346.jpg" at bounding box center [267, 142] width 72 height 5
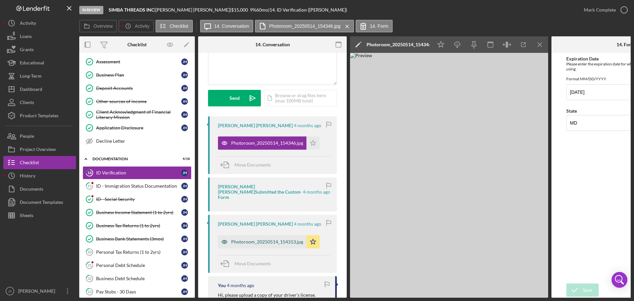
click at [260, 175] on div "Photoroom_20250514_154313.jpg" at bounding box center [267, 241] width 72 height 5
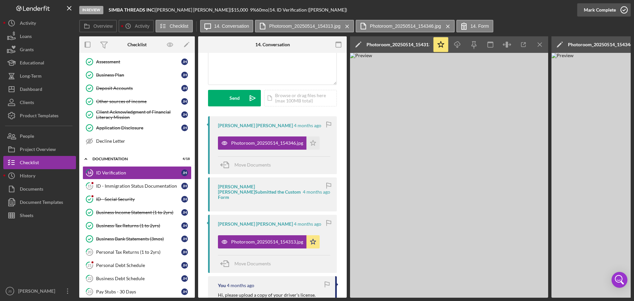
click at [419, 10] on icon "button" at bounding box center [624, 10] width 17 height 17
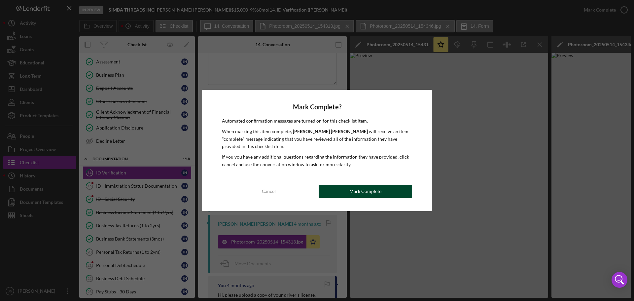
click at [351, 175] on div "Mark Complete" at bounding box center [365, 191] width 32 height 13
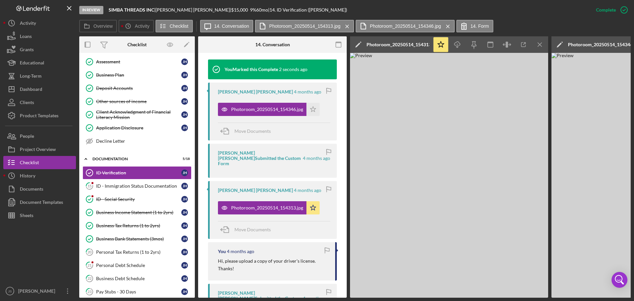
scroll to position [230, 0]
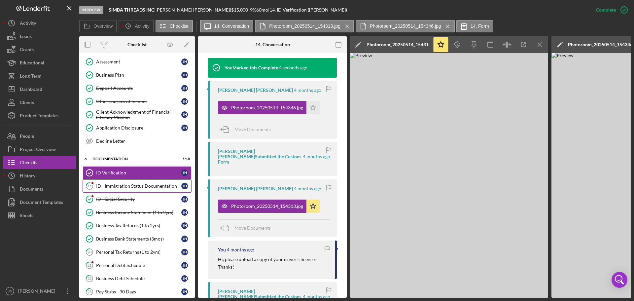
click at [133, 175] on div "ID - Immigration Status Documentation" at bounding box center [138, 185] width 85 height 5
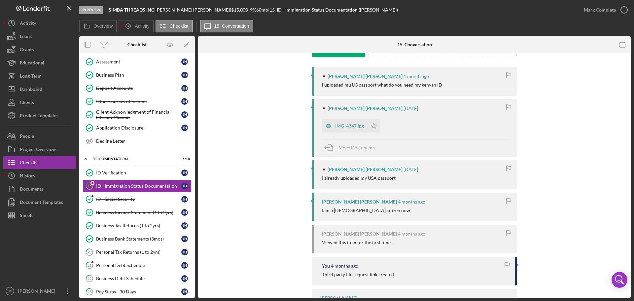
scroll to position [132, 0]
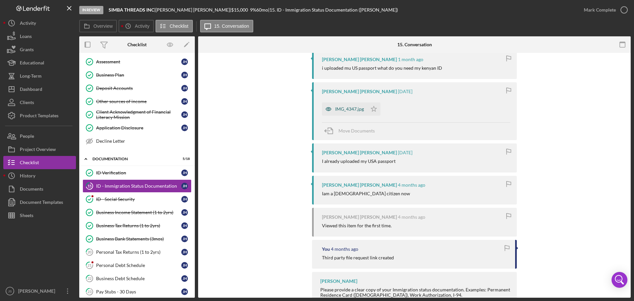
click at [348, 110] on div "IMG_4347.jpg" at bounding box center [349, 108] width 29 height 5
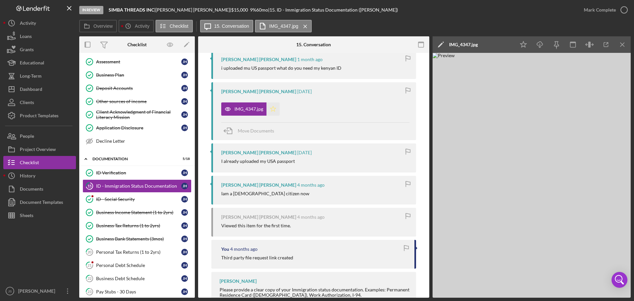
click at [273, 109] on polygon "button" at bounding box center [273, 108] width 6 height 5
click at [419, 10] on icon "button" at bounding box center [624, 10] width 17 height 17
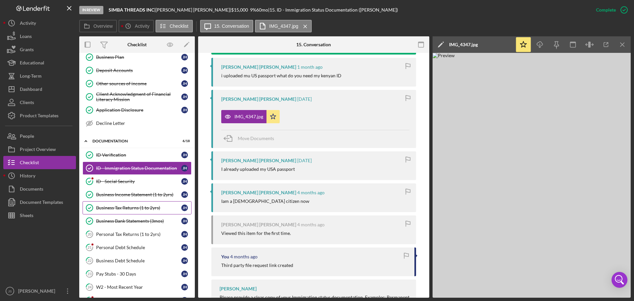
scroll to position [198, 0]
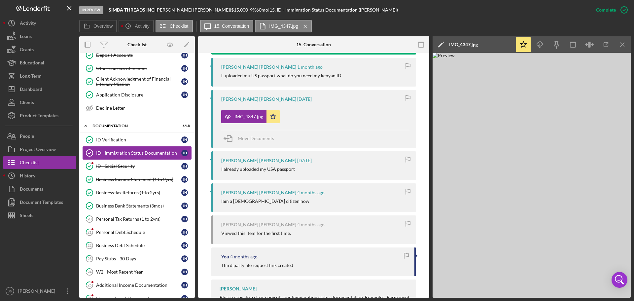
click at [132, 154] on div "ID - Immigration Status Documentation" at bounding box center [138, 152] width 85 height 5
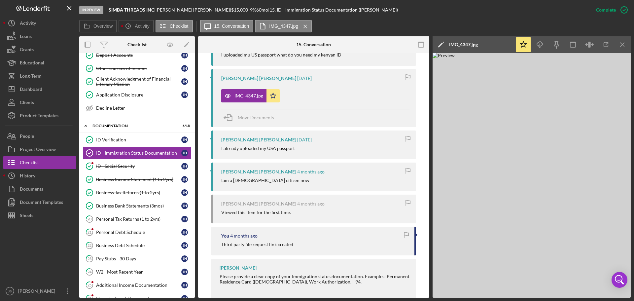
scroll to position [278, 0]
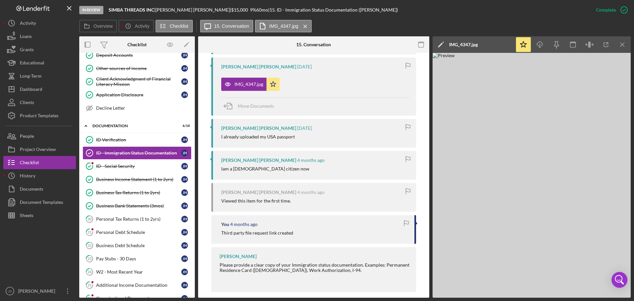
click at [339, 175] on div "Please provide a clear copy of your Immigration status documentation. Examples:…" at bounding box center [315, 267] width 190 height 11
click at [118, 164] on div "ID - Social Security" at bounding box center [138, 165] width 85 height 5
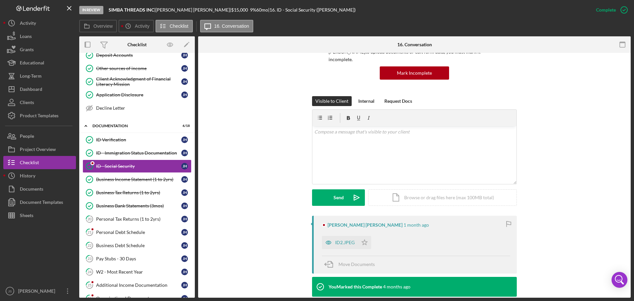
scroll to position [165, 0]
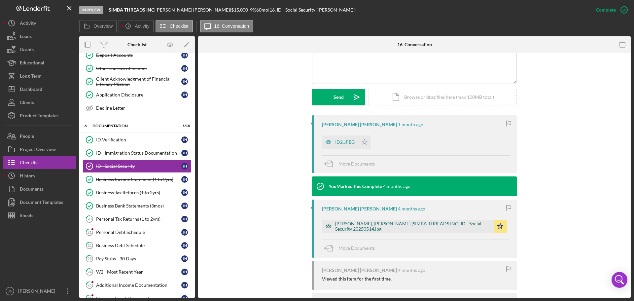
click at [410, 175] on div "[PERSON_NAME], [PERSON_NAME] (SIMBA THREADS INC) ID - Social Security 20250514.…" at bounding box center [412, 226] width 155 height 11
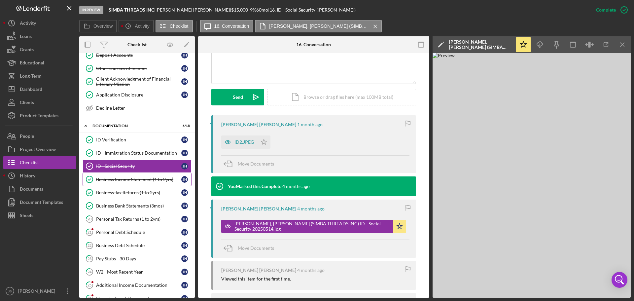
click at [122, 175] on link "Business Income Statement (1 to 2yrs) Business Income Statement (1 to 2yrs) [PE…" at bounding box center [137, 179] width 109 height 13
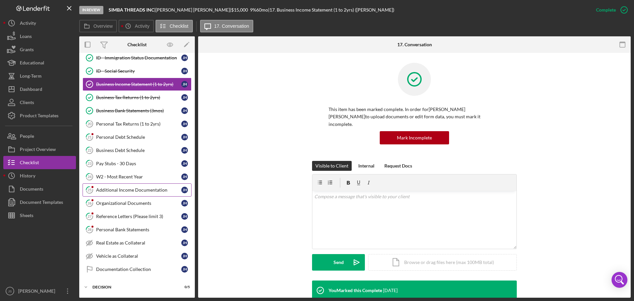
scroll to position [297, 0]
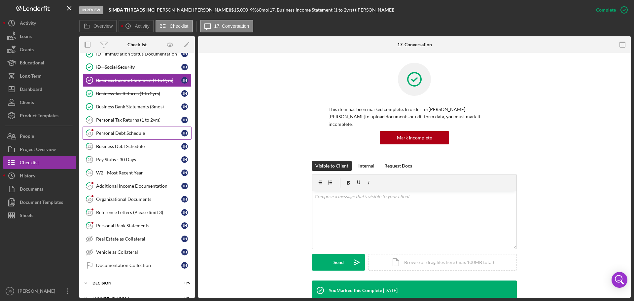
click at [127, 133] on div "Personal Debt Schedule" at bounding box center [138, 132] width 85 height 5
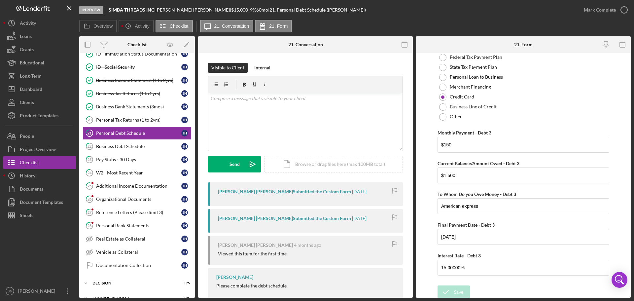
scroll to position [767, 0]
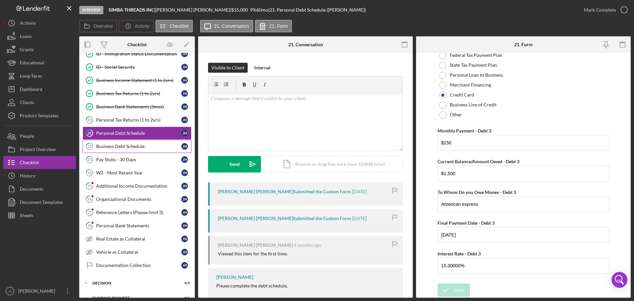
click at [122, 146] on div "Business Debt Schedule" at bounding box center [138, 146] width 85 height 5
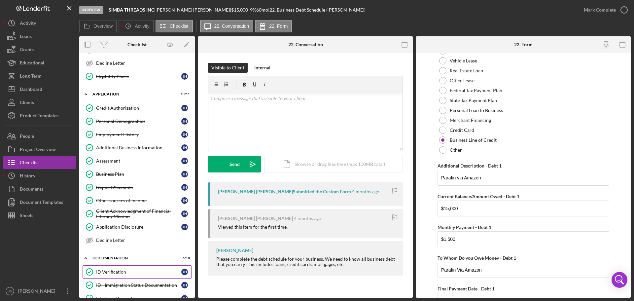
scroll to position [33, 0]
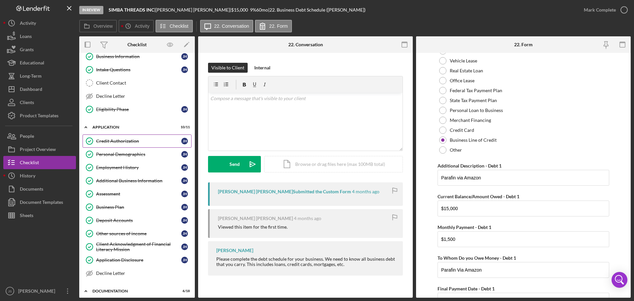
click at [122, 140] on div "Credit Authorization" at bounding box center [138, 140] width 85 height 5
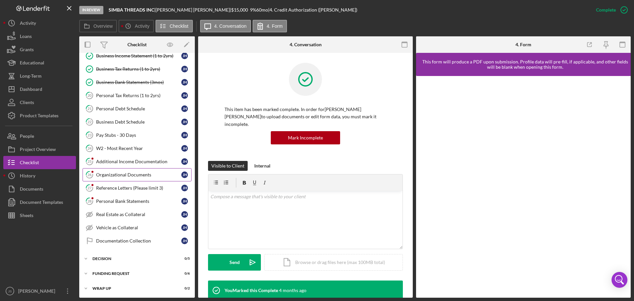
scroll to position [323, 0]
click at [115, 175] on link "28 Personal Bank Statements [PERSON_NAME]" at bounding box center [137, 200] width 109 height 13
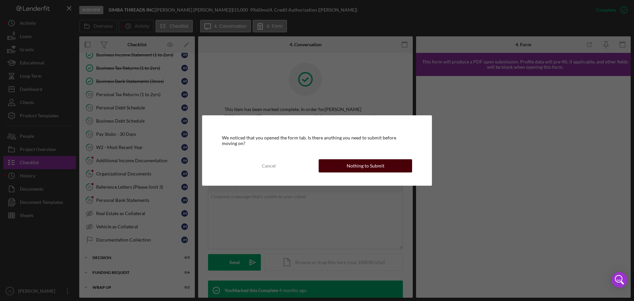
click at [333, 163] on button "Nothing to Submit" at bounding box center [365, 165] width 93 height 13
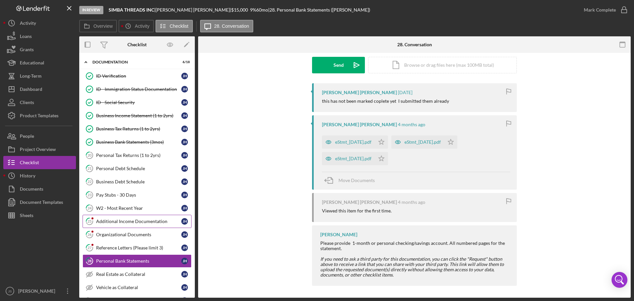
scroll to position [257, 0]
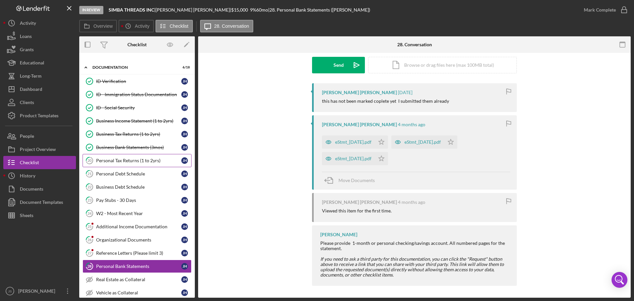
click at [112, 161] on div "Personal Tax Returns (1 to 2yrs)" at bounding box center [138, 160] width 85 height 5
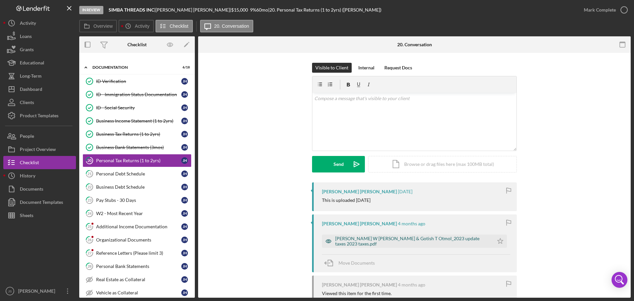
click at [382, 175] on div "[PERSON_NAME] W [PERSON_NAME] & Gotish T Otmol_2023 update taxes 2023 taxes.pdf" at bounding box center [412, 241] width 155 height 11
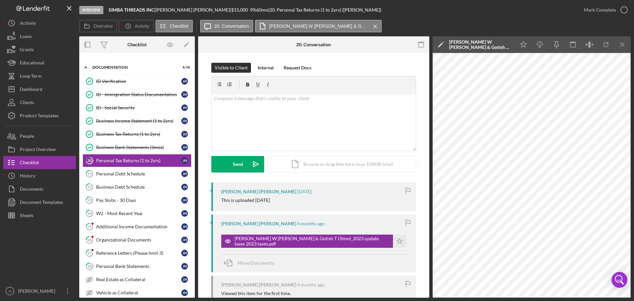
click at [419, 46] on div "[PERSON_NAME] W [PERSON_NAME] & Gotish T Otmol_2023 update taxes 2023 taxes.pdf" at bounding box center [480, 44] width 63 height 11
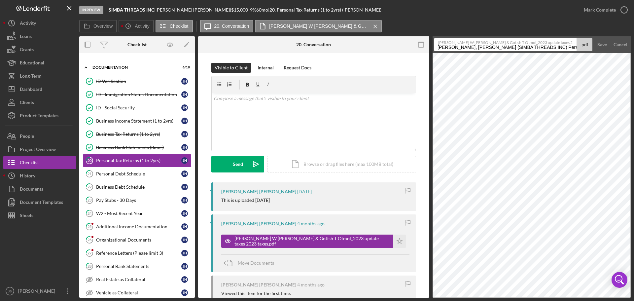
click at [419, 43] on label "[PERSON_NAME] W [PERSON_NAME] & Gotish T Otmol_2023 update taxes 2023 taxes.pdf" at bounding box center [507, 41] width 138 height 7
click at [419, 43] on input "[PERSON_NAME], [PERSON_NAME] (SIMBA THREADS INC) Personal Tax Returns (1 to 2yr…" at bounding box center [505, 44] width 142 height 13
click at [419, 46] on div "Cancel" at bounding box center [621, 44] width 14 height 13
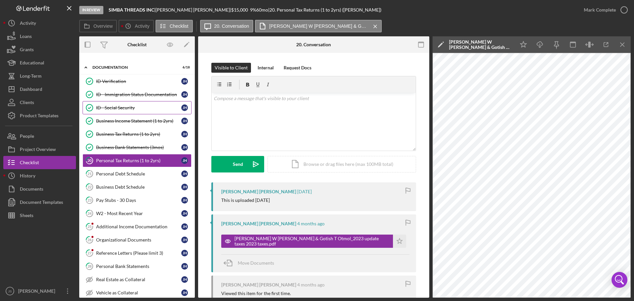
click at [129, 106] on div "ID - Social Security" at bounding box center [138, 107] width 85 height 5
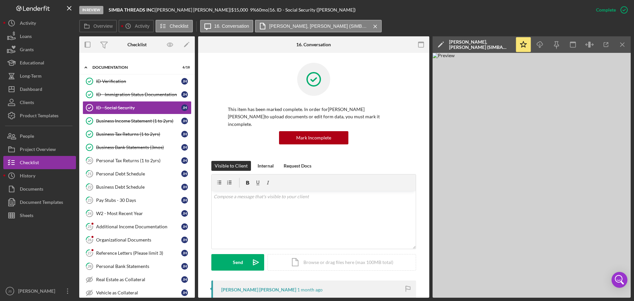
click at [419, 46] on div "[PERSON_NAME], [PERSON_NAME] (SIMBA THREADS INC) ID - Social Security 20250514.…" at bounding box center [480, 44] width 63 height 11
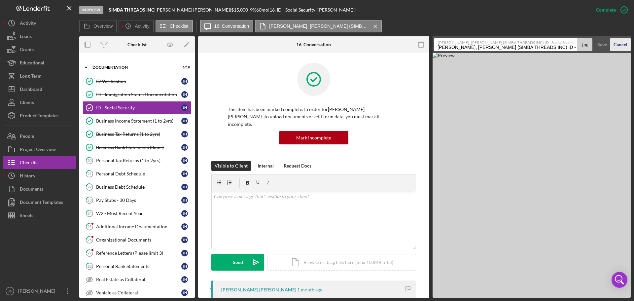
click at [419, 43] on button "Cancel" at bounding box center [620, 44] width 20 height 13
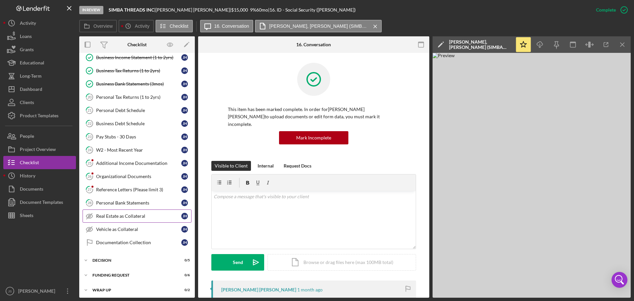
scroll to position [323, 0]
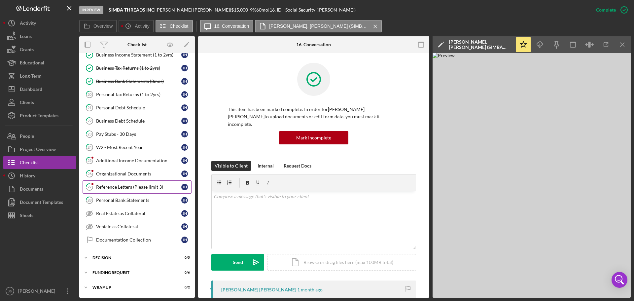
click at [126, 175] on div "Reference Letters (Please limit 3)" at bounding box center [138, 186] width 85 height 5
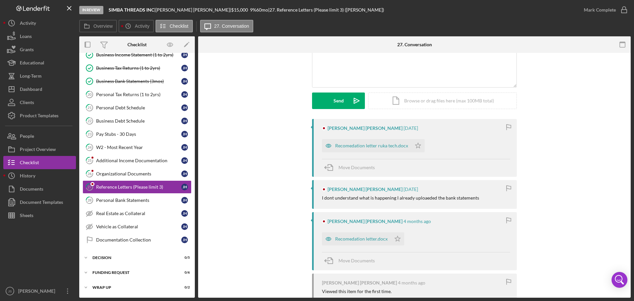
scroll to position [66, 0]
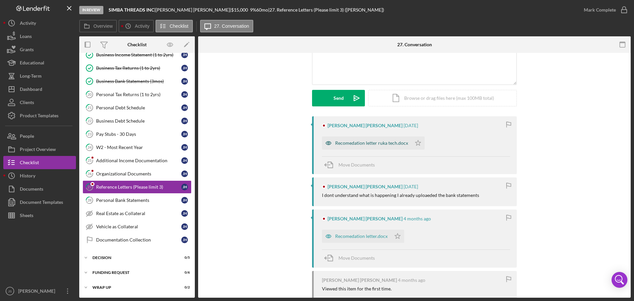
click at [368, 139] on div "Recomedation letter ruka tech.docx" at bounding box center [367, 142] width 90 height 13
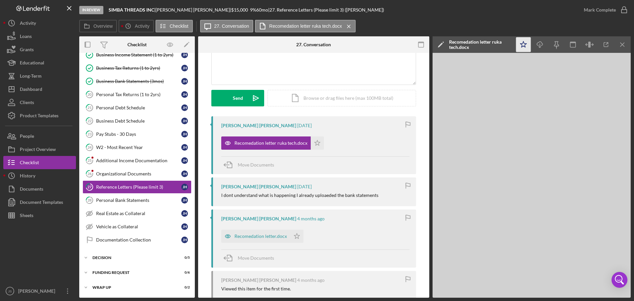
click at [419, 45] on icon "Icon/Star" at bounding box center [523, 44] width 15 height 15
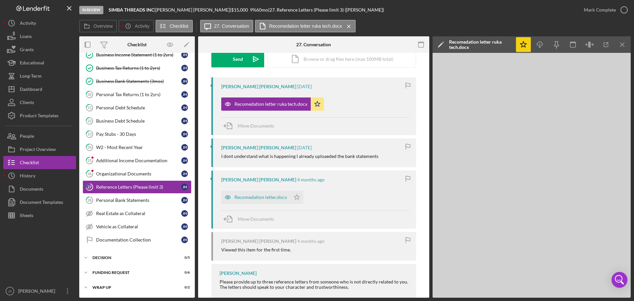
scroll to position [119, 0]
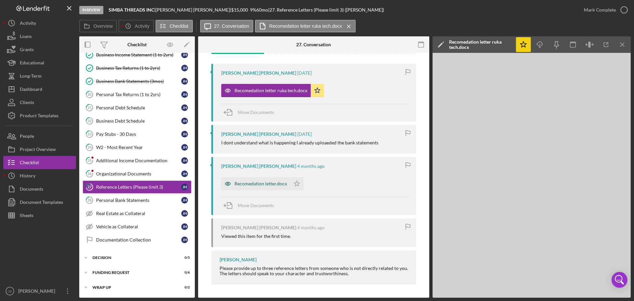
click at [259, 175] on div "Recomedation letter.docx" at bounding box center [260, 183] width 53 height 5
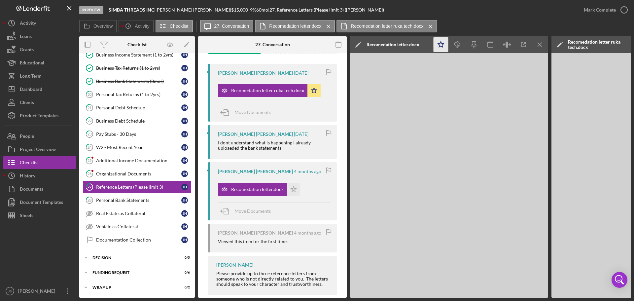
click at [419, 43] on polygon "button" at bounding box center [441, 44] width 6 height 6
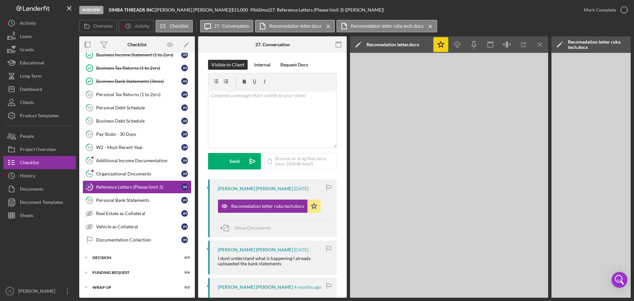
scroll to position [0, 0]
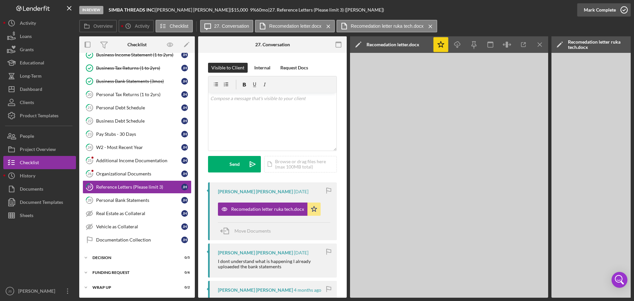
click at [419, 11] on icon "button" at bounding box center [624, 10] width 17 height 17
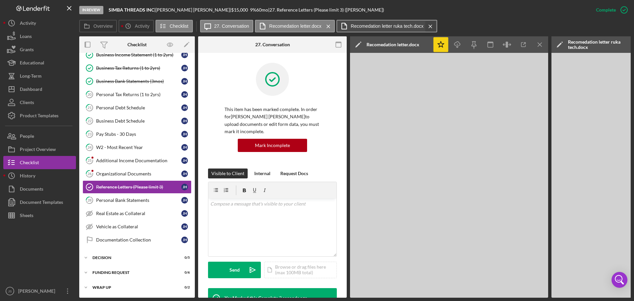
click at [419, 27] on icon "Icon/Menu Close" at bounding box center [431, 26] width 12 height 17
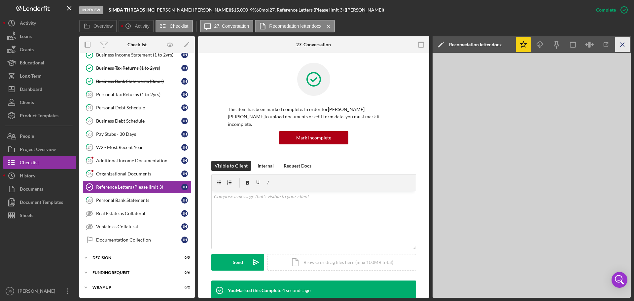
click at [419, 44] on icon "Icon/Menu Close" at bounding box center [622, 44] width 15 height 15
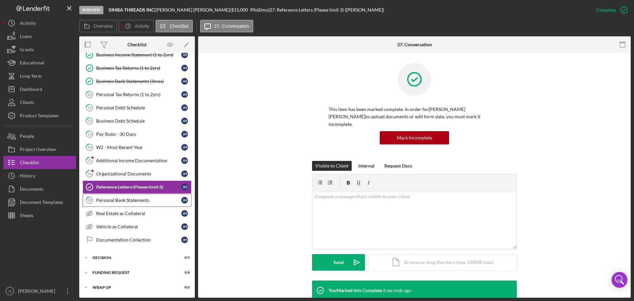
click at [126, 175] on div "Personal Bank Statements" at bounding box center [138, 199] width 85 height 5
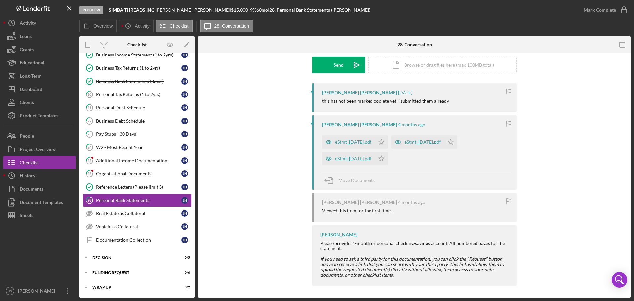
scroll to position [100, 0]
click at [141, 171] on div "Organizational Documents" at bounding box center [138, 173] width 85 height 5
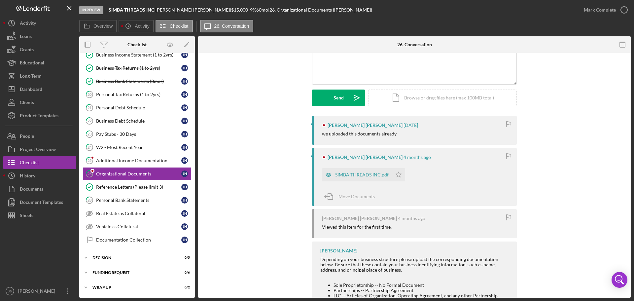
scroll to position [66, 0]
click at [358, 171] on div "SIMBA THREADS INC.pdf" at bounding box center [357, 174] width 70 height 13
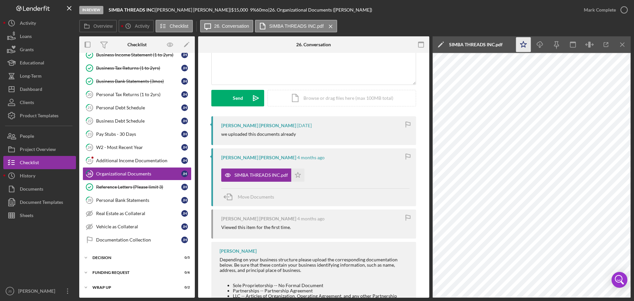
click at [419, 43] on polygon "button" at bounding box center [523, 44] width 6 height 6
click at [419, 4] on div "Mark Complete" at bounding box center [600, 9] width 32 height 13
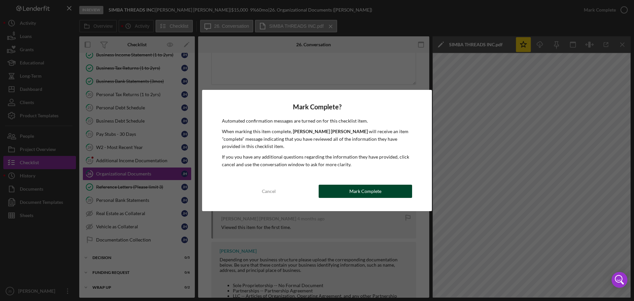
click at [345, 175] on button "Mark Complete" at bounding box center [365, 191] width 93 height 13
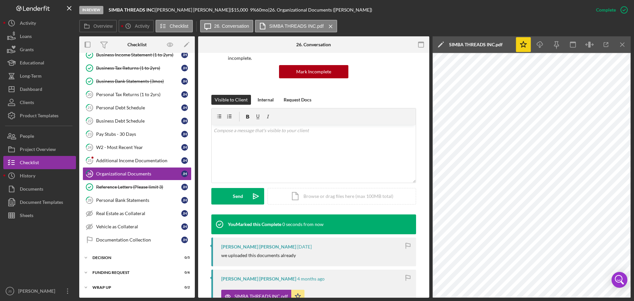
scroll to position [157, 0]
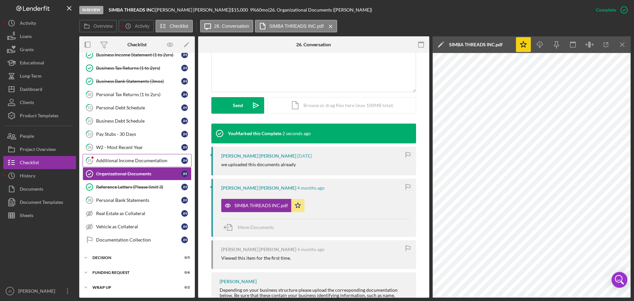
click at [125, 157] on link "25 Additional Income Documentation [PERSON_NAME]" at bounding box center [137, 160] width 109 height 13
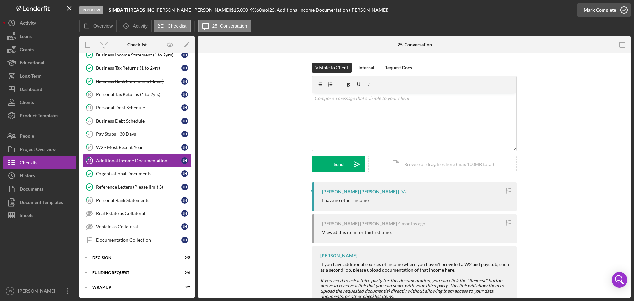
click at [419, 9] on icon "button" at bounding box center [624, 10] width 17 height 17
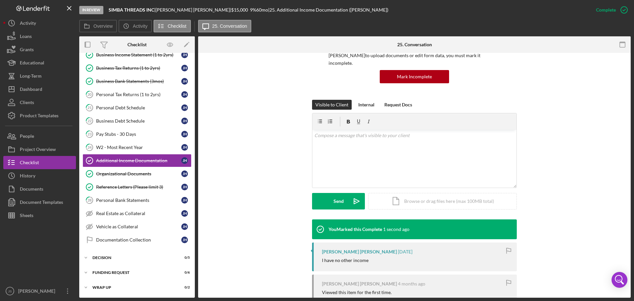
scroll to position [66, 0]
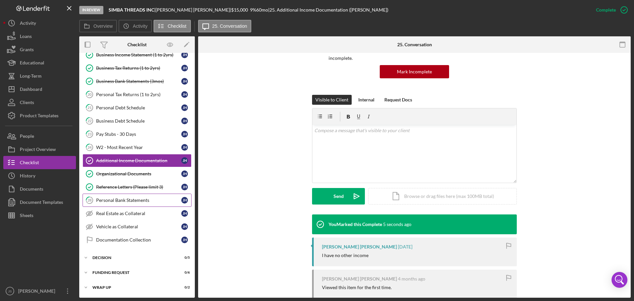
click at [129, 175] on div "Personal Bank Statements" at bounding box center [138, 199] width 85 height 5
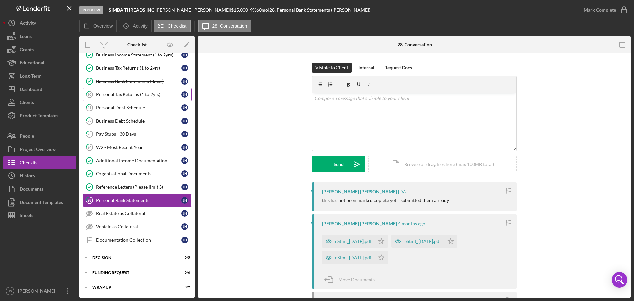
click at [119, 92] on div "Personal Tax Returns (1 to 2yrs)" at bounding box center [138, 94] width 85 height 5
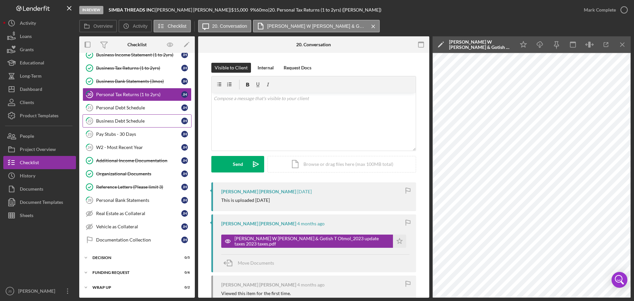
click at [130, 123] on div "Business Debt Schedule" at bounding box center [138, 120] width 85 height 5
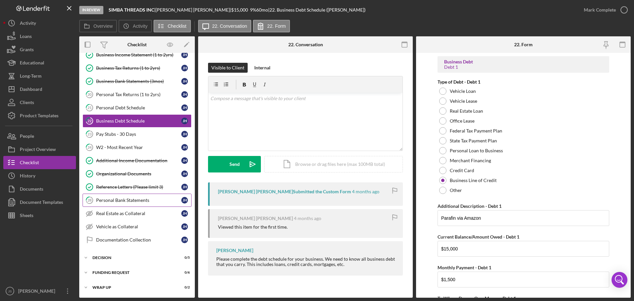
click at [118, 175] on div "Personal Bank Statements" at bounding box center [138, 199] width 85 height 5
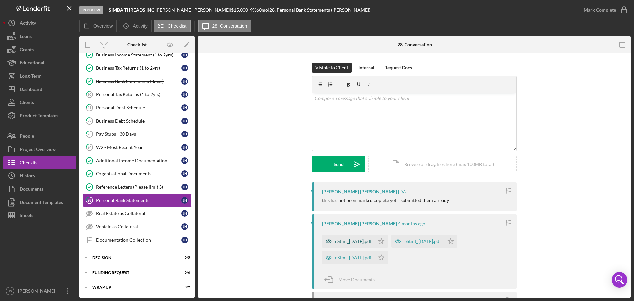
click at [344, 175] on div "eStmt_[DATE].pdf" at bounding box center [353, 240] width 36 height 5
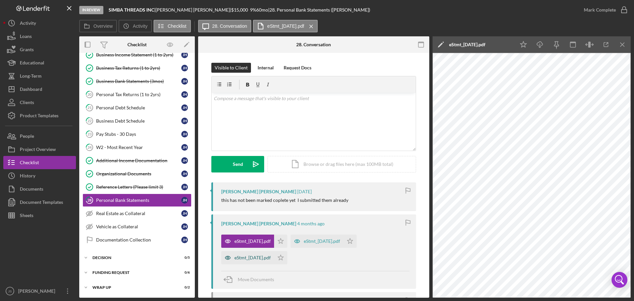
click at [260, 175] on div "eStmt_[DATE].pdf" at bounding box center [252, 257] width 36 height 5
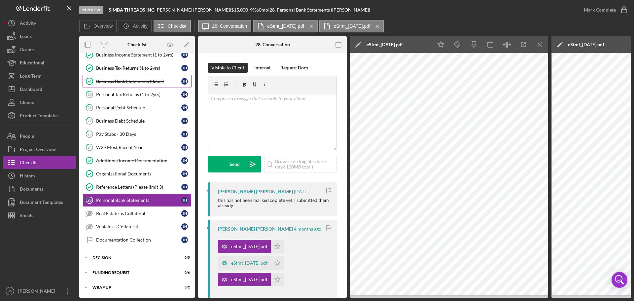
click at [127, 81] on div "Business Bank Statements (3mos)" at bounding box center [138, 81] width 85 height 5
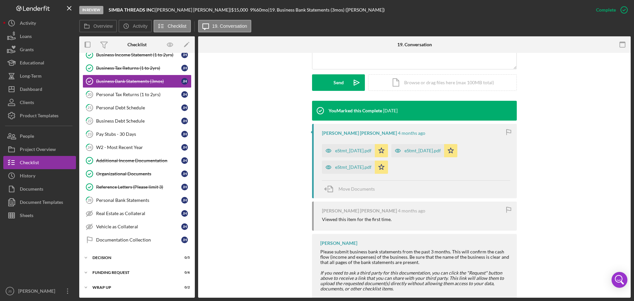
scroll to position [188, 0]
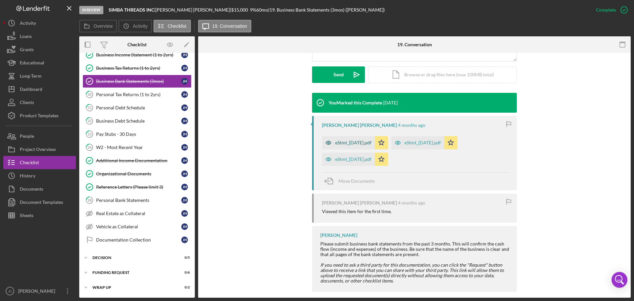
click at [353, 136] on div "eStmt_[DATE].pdf" at bounding box center [348, 142] width 53 height 13
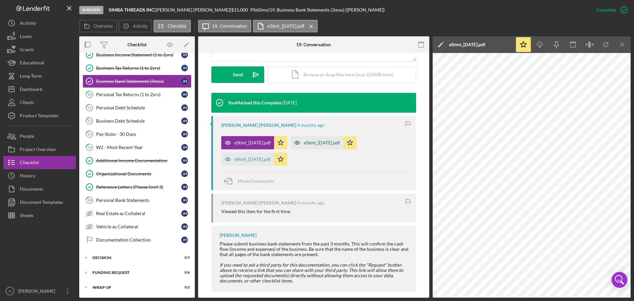
click at [259, 157] on div "eStmt_[DATE].pdf" at bounding box center [252, 159] width 36 height 5
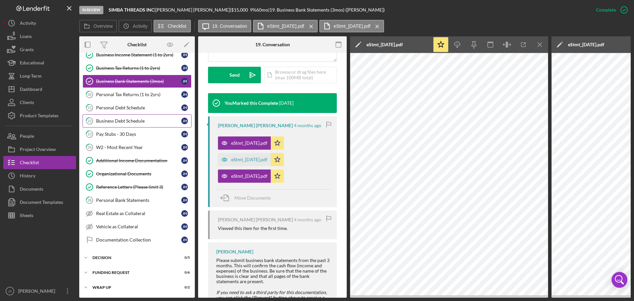
scroll to position [325, 0]
drag, startPoint x: 86, startPoint y: 256, endPoint x: 88, endPoint y: 251, distance: 5.0
click at [86, 175] on icon "Icon/Expander" at bounding box center [85, 257] width 13 height 13
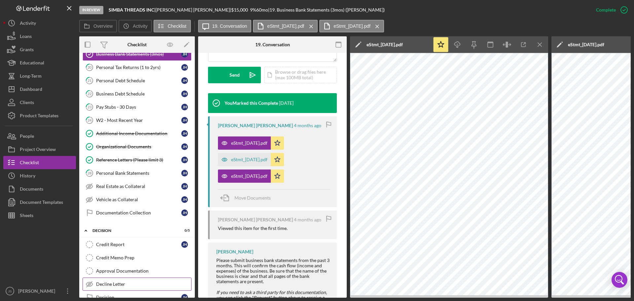
scroll to position [394, 0]
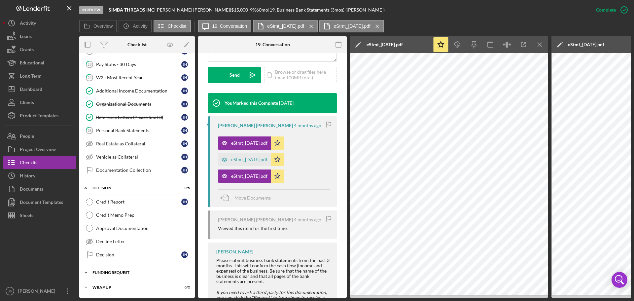
click at [86, 175] on icon "Icon/Expander" at bounding box center [85, 272] width 13 height 13
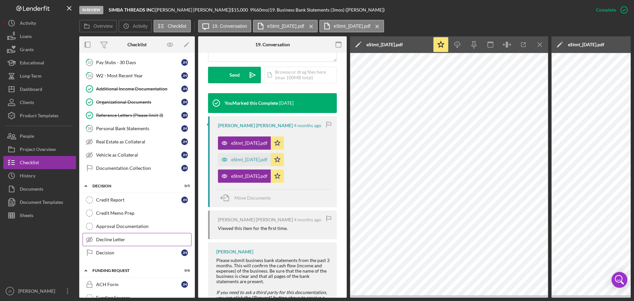
scroll to position [477, 0]
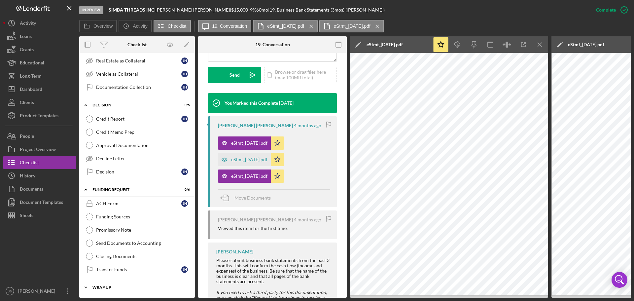
click at [84, 175] on icon "Icon/Expander" at bounding box center [85, 287] width 13 height 13
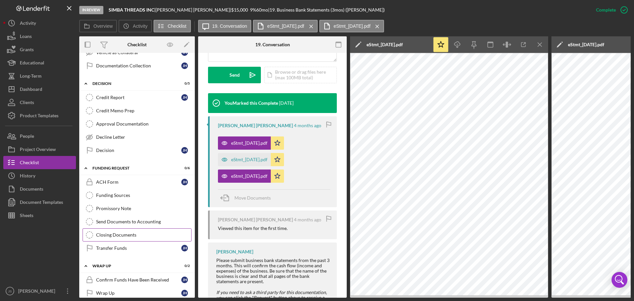
scroll to position [507, 0]
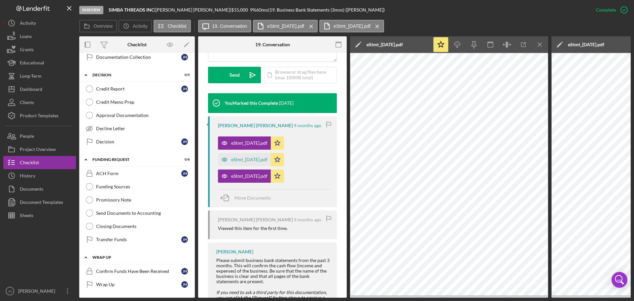
click at [84, 175] on icon "Icon/Expander" at bounding box center [85, 257] width 13 height 13
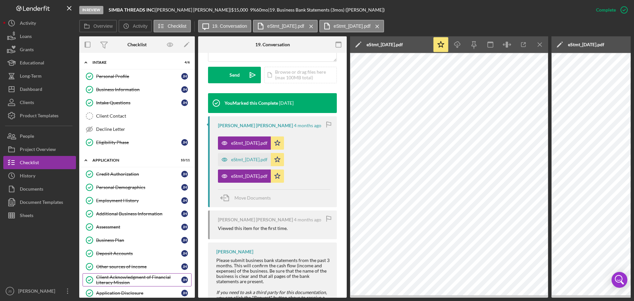
scroll to position [132, 0]
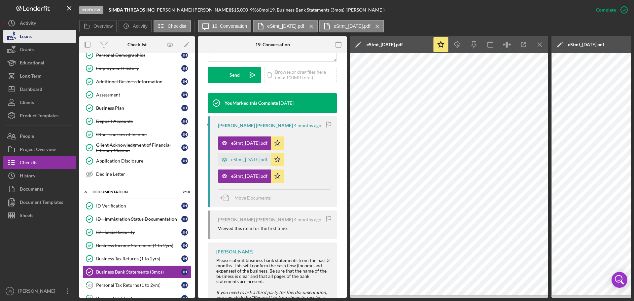
click at [51, 36] on button "Loans" at bounding box center [39, 36] width 73 height 13
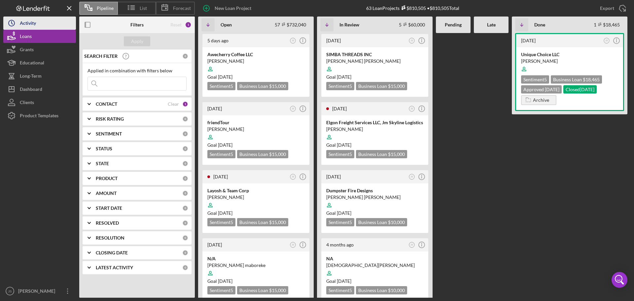
click at [32, 28] on div "Activity" at bounding box center [28, 24] width 16 height 15
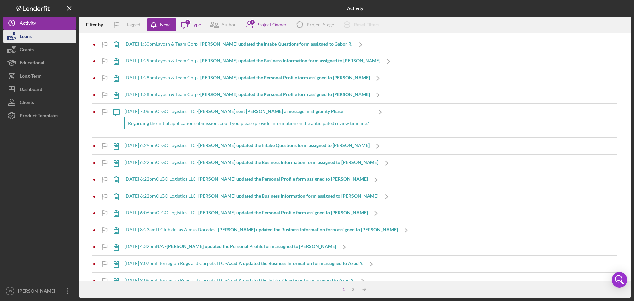
click at [52, 32] on button "Loans" at bounding box center [39, 36] width 73 height 13
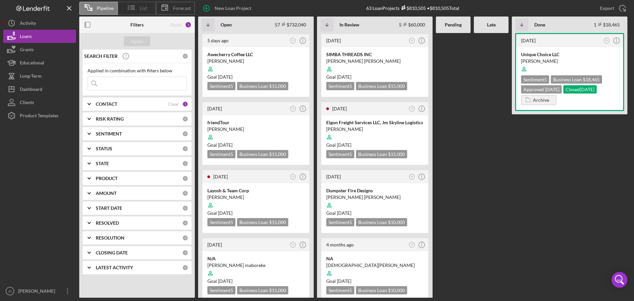
click at [124, 6] on icon at bounding box center [131, 7] width 17 height 17
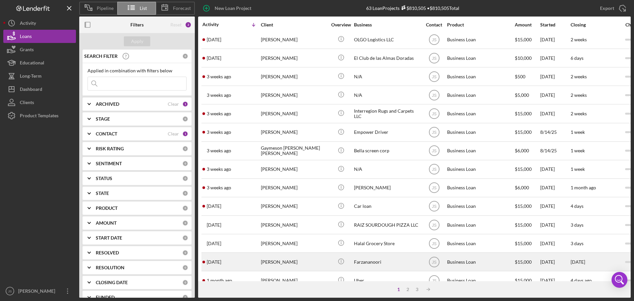
scroll to position [224, 0]
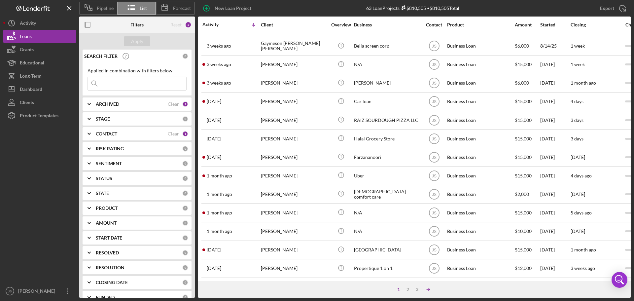
click at [419, 175] on icon "Icon/Table Sort Arrow" at bounding box center [428, 289] width 13 height 13
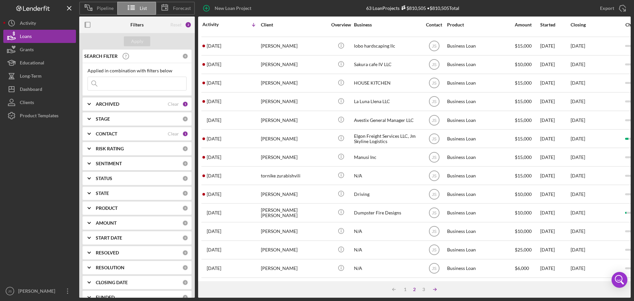
click at [419, 175] on icon "Icon/Table Sort Arrow" at bounding box center [434, 289] width 13 height 13
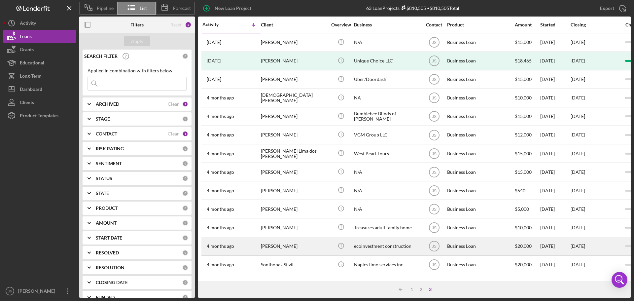
scroll to position [1, 0]
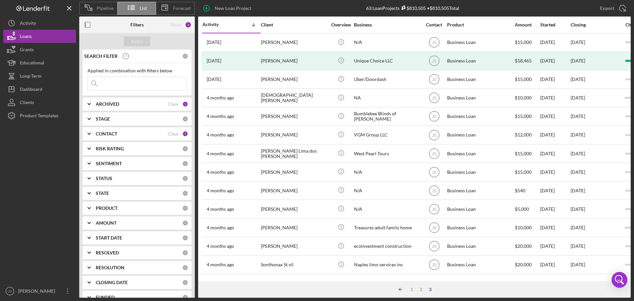
click at [402, 175] on icon "Icon/Table Sort Arrow" at bounding box center [400, 289] width 13 height 13
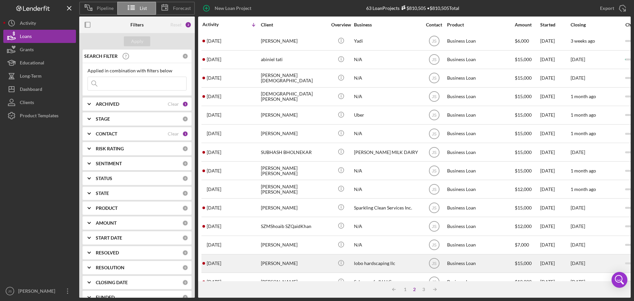
click at [305, 175] on div "[PERSON_NAME]" at bounding box center [294, 264] width 66 height 18
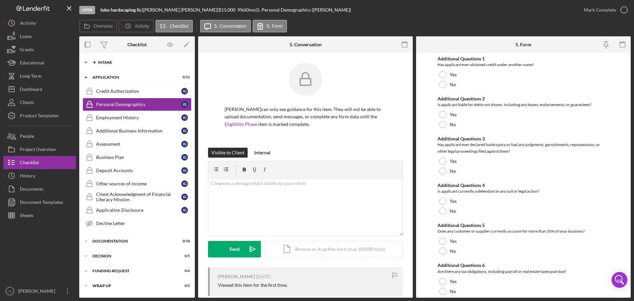
click at [84, 63] on icon "Icon/Expander" at bounding box center [85, 62] width 13 height 13
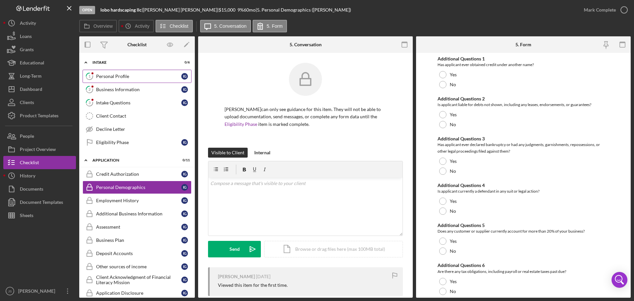
click at [148, 80] on link "1 Personal Profile i g" at bounding box center [137, 76] width 109 height 13
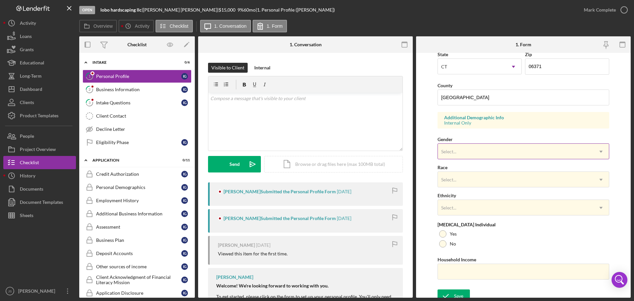
scroll to position [196, 0]
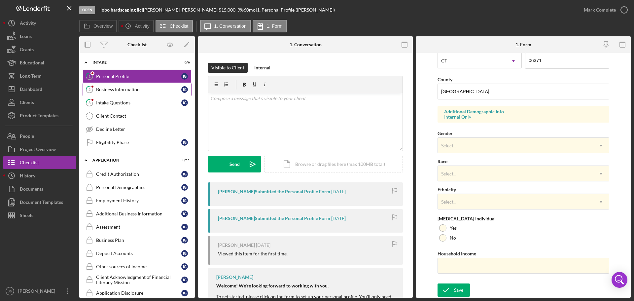
drag, startPoint x: 121, startPoint y: 88, endPoint x: 129, endPoint y: 88, distance: 8.3
click at [121, 88] on div "Business Information" at bounding box center [138, 89] width 85 height 5
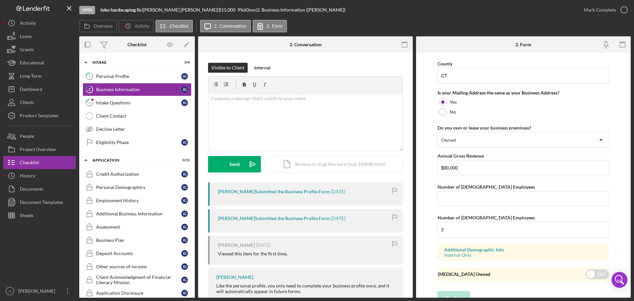
scroll to position [488, 0]
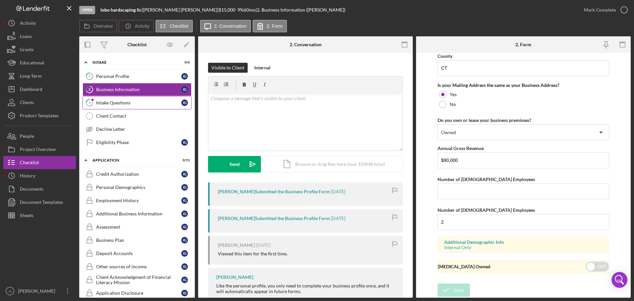
click at [139, 102] on div "Intake Questions" at bounding box center [138, 102] width 85 height 5
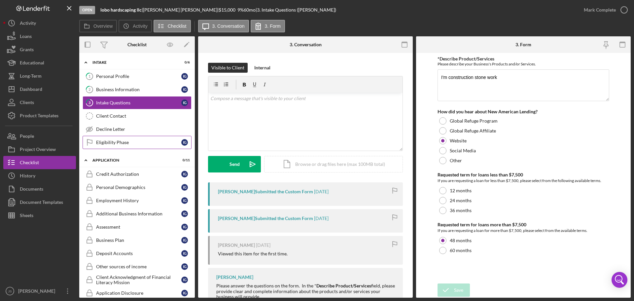
click at [142, 142] on div "Eligibility Phase" at bounding box center [138, 142] width 85 height 5
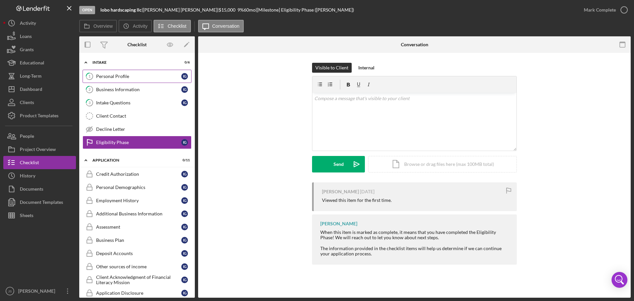
click at [129, 77] on div "Personal Profile" at bounding box center [138, 76] width 85 height 5
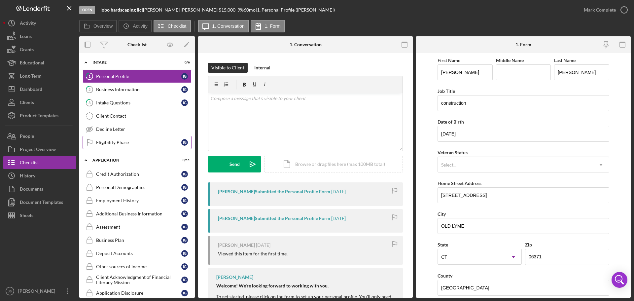
click at [124, 142] on div "Eligibility Phase" at bounding box center [138, 142] width 85 height 5
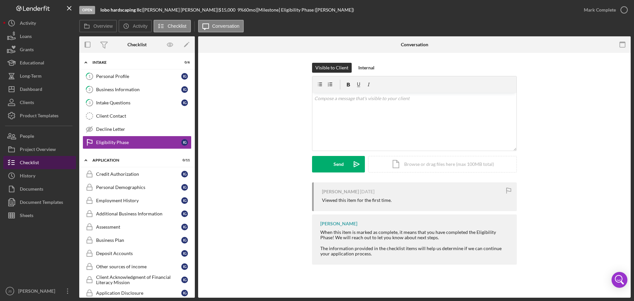
click at [40, 162] on button "Checklist" at bounding box center [39, 162] width 73 height 13
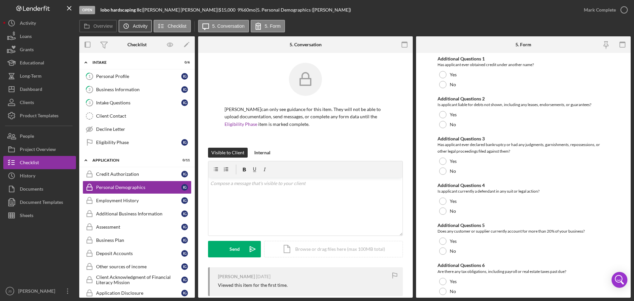
click at [131, 27] on icon "Icon/History" at bounding box center [126, 25] width 13 height 13
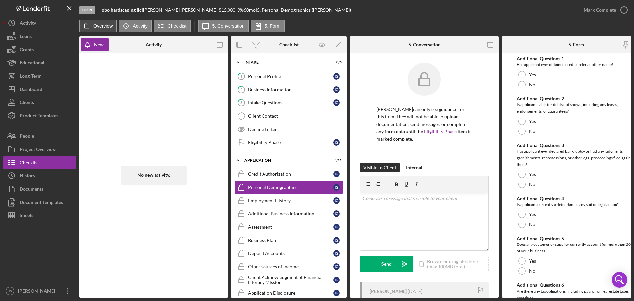
click at [97, 26] on label "Overview" at bounding box center [102, 25] width 19 height 5
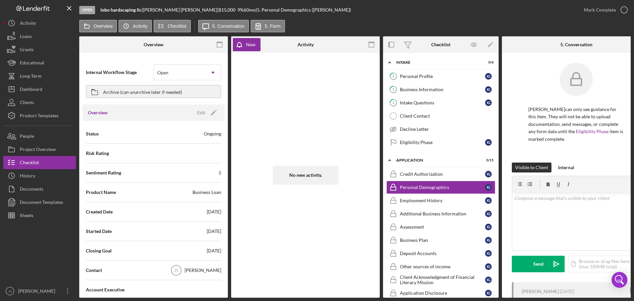
click at [67, 11] on icon "Icon/Menu Close" at bounding box center [69, 8] width 15 height 15
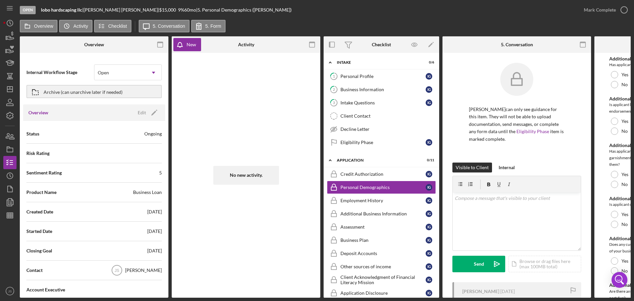
click at [29, 11] on div "Open" at bounding box center [28, 10] width 16 height 8
click at [6, 10] on icon "Icon/Menu" at bounding box center [10, 8] width 15 height 15
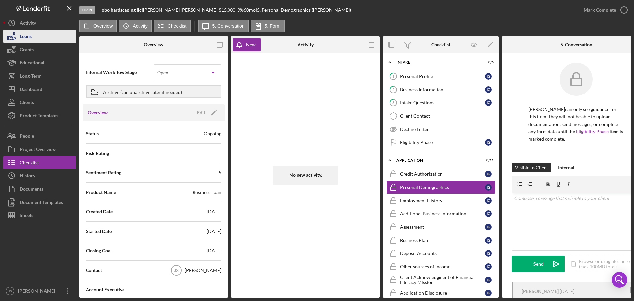
click at [21, 32] on div "Loans" at bounding box center [26, 37] width 12 height 15
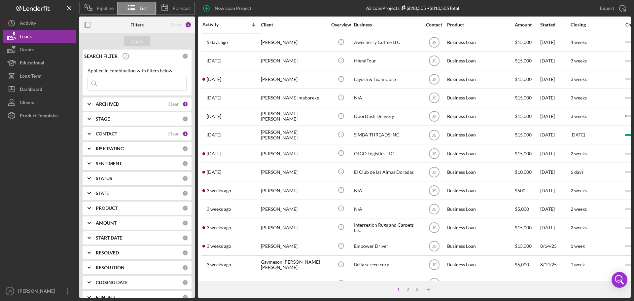
click at [89, 102] on icon "Icon/Expander" at bounding box center [89, 104] width 17 height 17
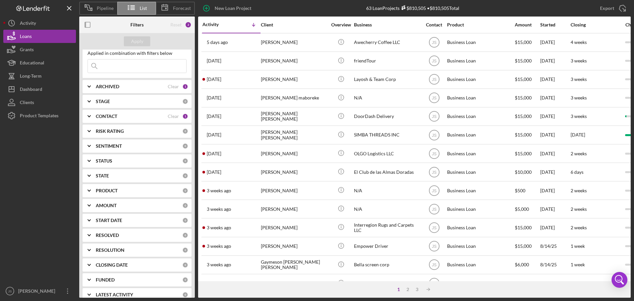
scroll to position [26, 0]
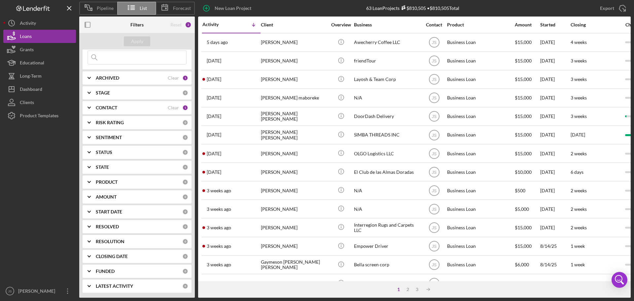
click at [88, 108] on icon "Icon/Expander" at bounding box center [89, 107] width 17 height 17
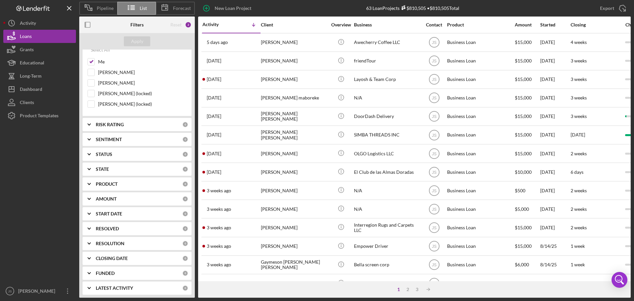
scroll to position [101, 0]
click at [88, 154] on icon "Icon/Expander" at bounding box center [89, 152] width 17 height 17
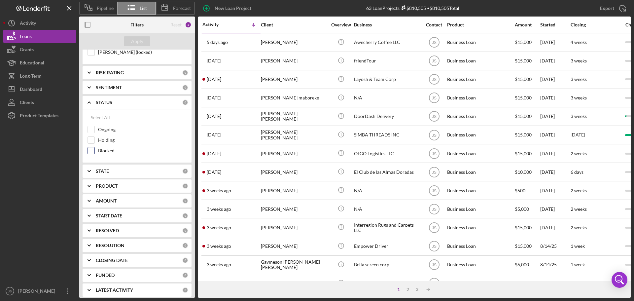
scroll to position [155, 0]
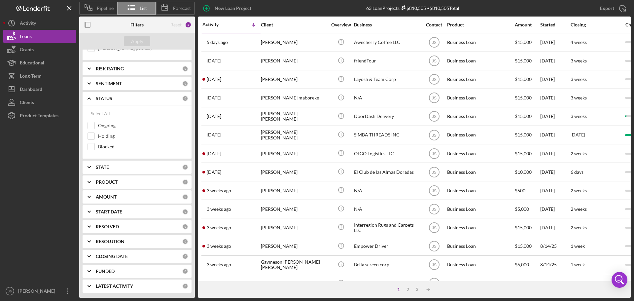
click at [87, 175] on icon "Icon/Expander" at bounding box center [89, 182] width 17 height 17
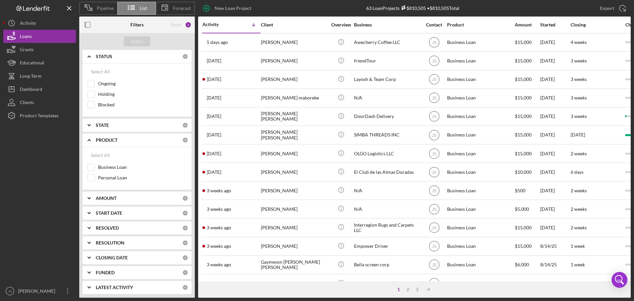
scroll to position [198, 0]
click at [90, 175] on icon "Icon/Expander" at bounding box center [89, 197] width 17 height 17
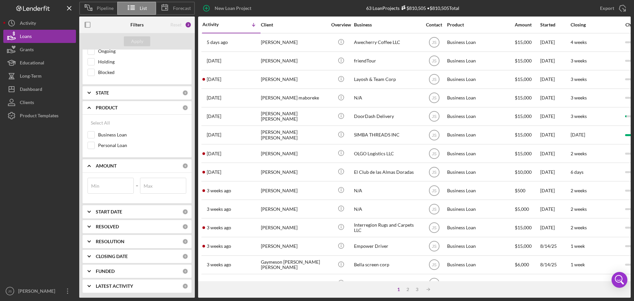
click at [90, 175] on polyline at bounding box center [89, 211] width 3 height 1
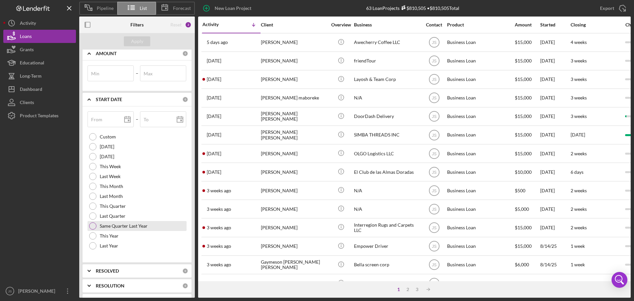
scroll to position [386, 0]
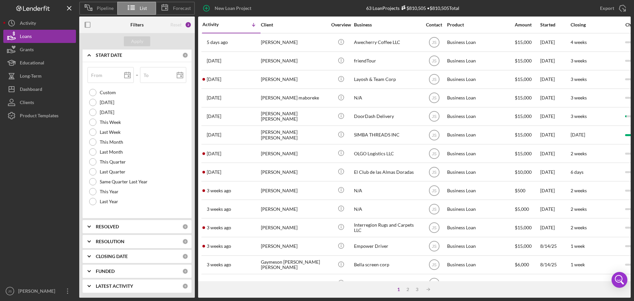
click at [88, 175] on polyline at bounding box center [89, 285] width 3 height 1
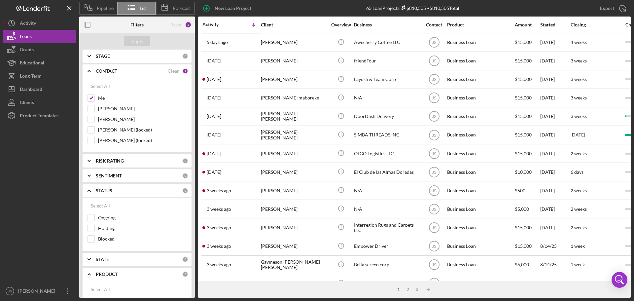
scroll to position [0, 0]
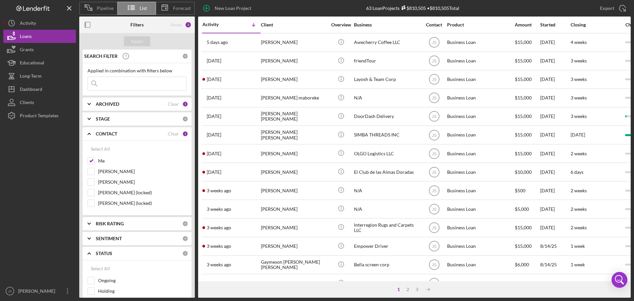
click at [88, 175] on icon "Icon/Expander" at bounding box center [89, 253] width 17 height 17
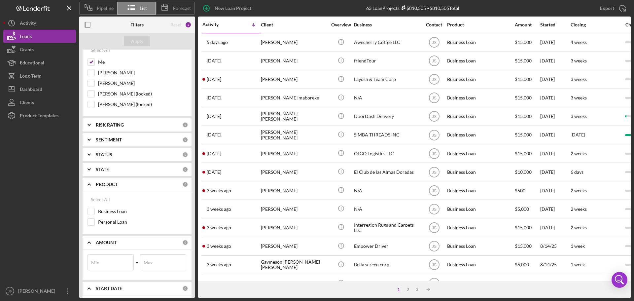
scroll to position [99, 0]
click at [89, 175] on icon "Icon/Expander" at bounding box center [89, 184] width 17 height 17
click at [89, 175] on icon "Icon/Expander" at bounding box center [89, 244] width 17 height 17
click at [89, 175] on polyline at bounding box center [89, 198] width 3 height 1
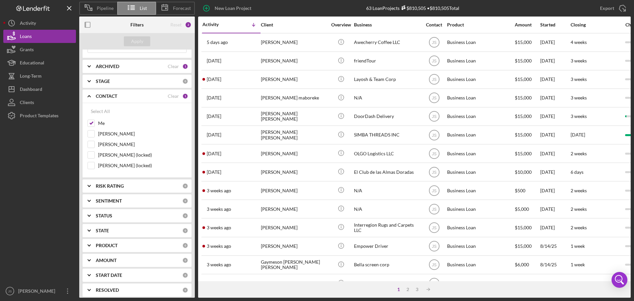
scroll to position [0, 0]
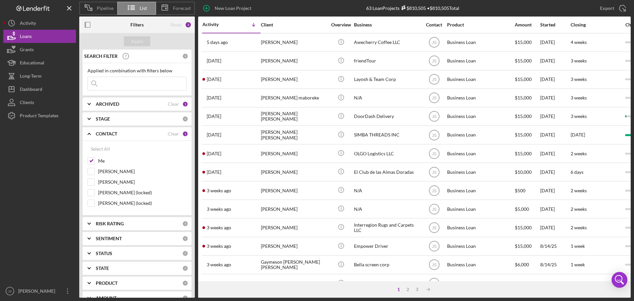
click at [88, 133] on icon "Icon/Expander" at bounding box center [89, 133] width 17 height 17
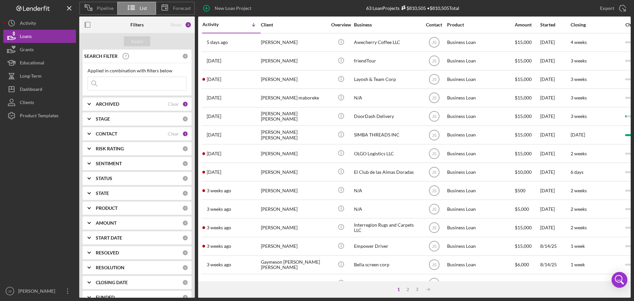
click at [90, 118] on icon "Icon/Expander" at bounding box center [89, 119] width 17 height 17
click at [89, 101] on icon "Icon/Expander" at bounding box center [89, 104] width 17 height 17
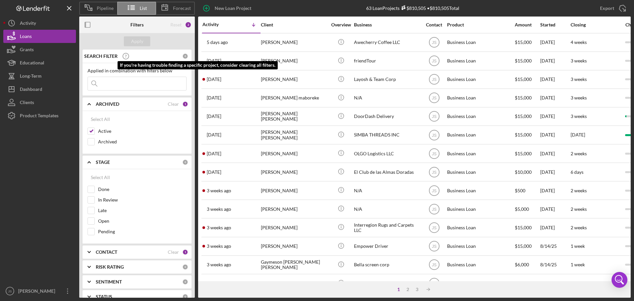
click at [125, 57] on icon at bounding box center [126, 56] width 17 height 17
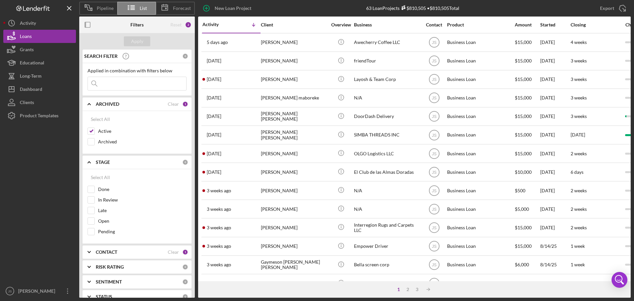
click at [110, 57] on b "SEARCH FILTER" at bounding box center [100, 56] width 33 height 5
click at [184, 57] on div "0" at bounding box center [185, 56] width 6 height 6
click at [112, 86] on input at bounding box center [137, 83] width 98 height 13
click at [104, 69] on div "Applied in combination with filters below" at bounding box center [137, 70] width 99 height 5
click at [103, 55] on b "SEARCH FILTER" at bounding box center [100, 56] width 33 height 5
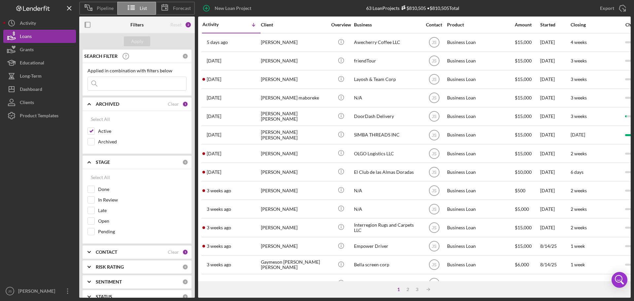
click at [88, 162] on icon "Icon/Expander" at bounding box center [89, 162] width 17 height 17
click at [87, 104] on icon "Icon/Expander" at bounding box center [89, 104] width 17 height 17
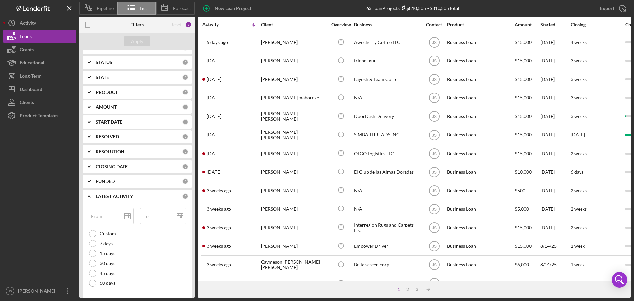
scroll to position [123, 0]
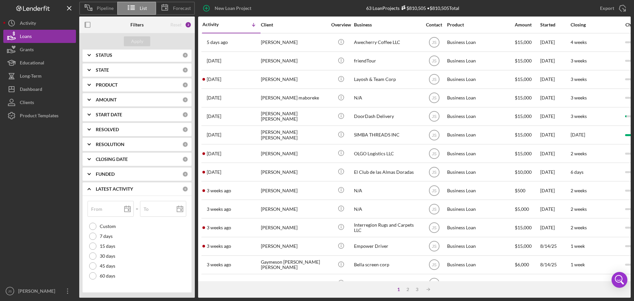
click at [91, 175] on icon "Icon/Expander" at bounding box center [89, 189] width 17 height 17
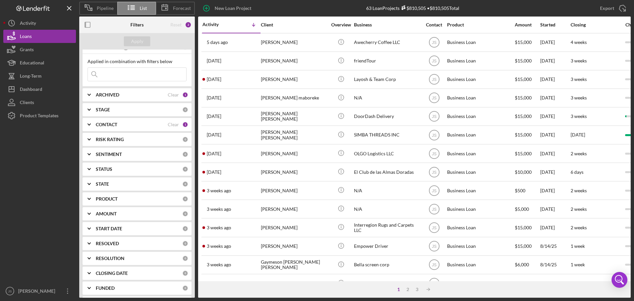
scroll to position [0, 0]
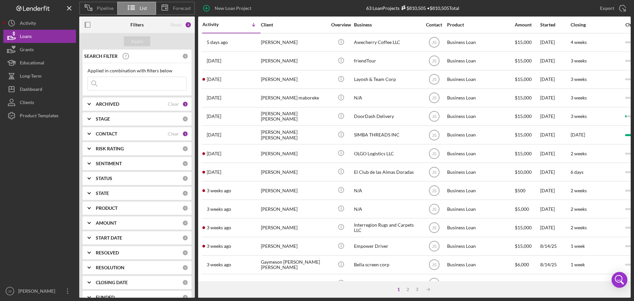
click at [175, 25] on div "Reset" at bounding box center [175, 24] width 11 height 5
click at [189, 24] on div "2" at bounding box center [188, 24] width 7 height 7
click at [88, 26] on icon "button" at bounding box center [87, 25] width 15 height 15
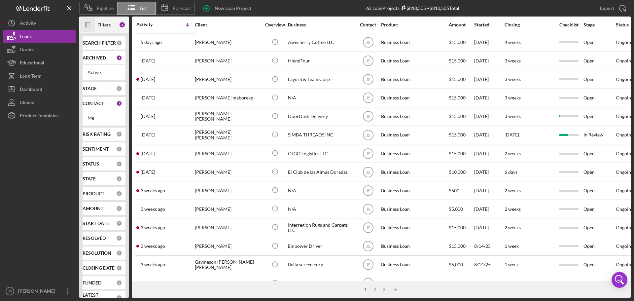
click at [88, 26] on icon "Icon/Panel Side Expand" at bounding box center [87, 25] width 15 height 15
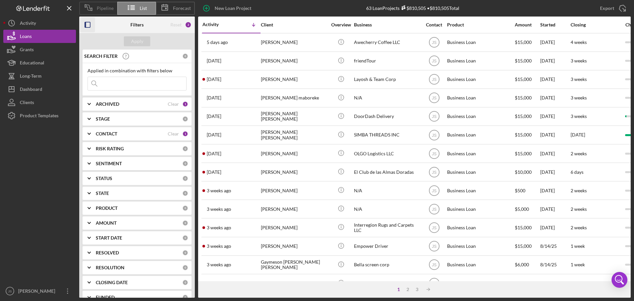
click at [97, 10] on span "Pipeline" at bounding box center [105, 8] width 17 height 5
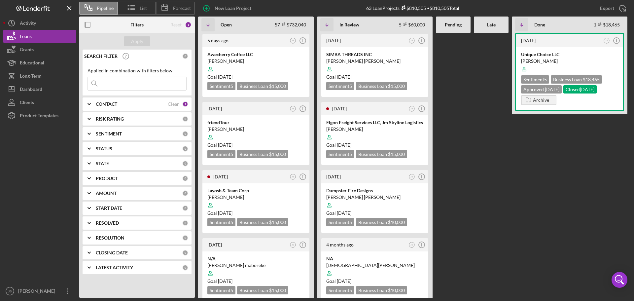
click at [87, 175] on icon "Icon/Expander" at bounding box center [89, 208] width 17 height 17
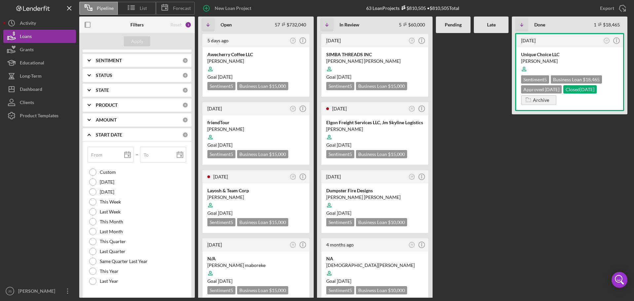
scroll to position [132, 0]
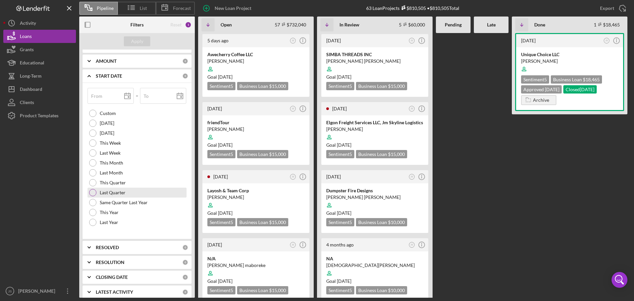
drag, startPoint x: 160, startPoint y: 133, endPoint x: 183, endPoint y: 195, distance: 66.1
click at [183, 175] on div "Custom [DATE] [DATE] This Week Last Week This Month Last Month This Quarter Las…" at bounding box center [137, 167] width 99 height 119
click at [166, 167] on div "This Month" at bounding box center [137, 163] width 99 height 10
type input "[DATE]"
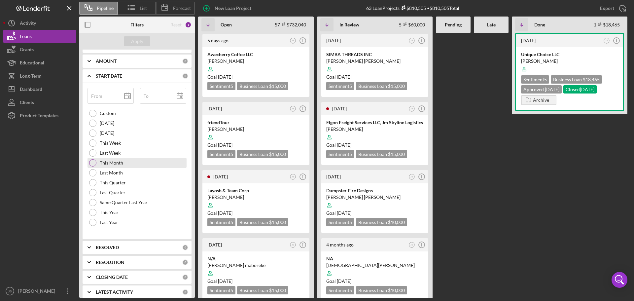
type input "[DATE]"
click at [93, 161] on div at bounding box center [92, 162] width 3 height 3
click at [171, 77] on div "Clear" at bounding box center [173, 75] width 11 height 5
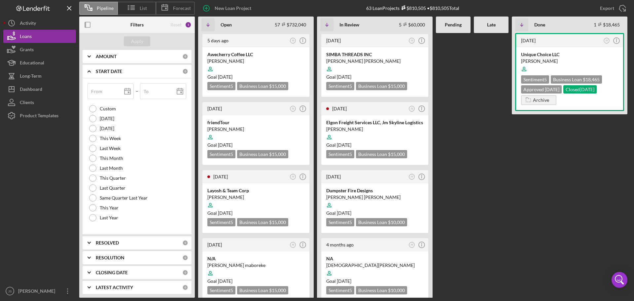
scroll to position [138, 0]
click at [89, 175] on icon "Icon/Expander" at bounding box center [89, 286] width 17 height 17
click at [28, 23] on div "Activity" at bounding box center [28, 24] width 16 height 15
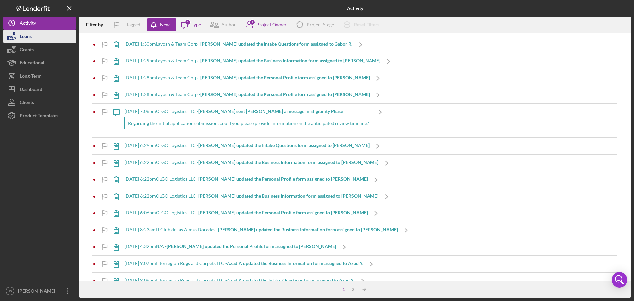
click at [42, 37] on button "Loans" at bounding box center [39, 36] width 73 height 13
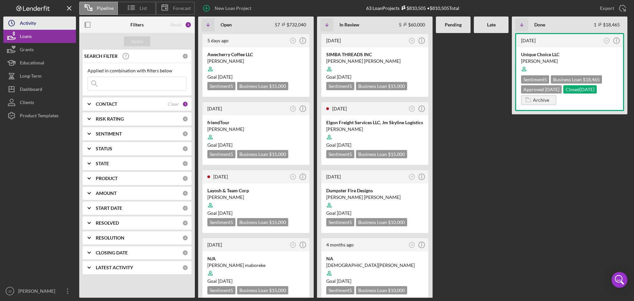
click at [32, 27] on div "Activity" at bounding box center [28, 24] width 16 height 15
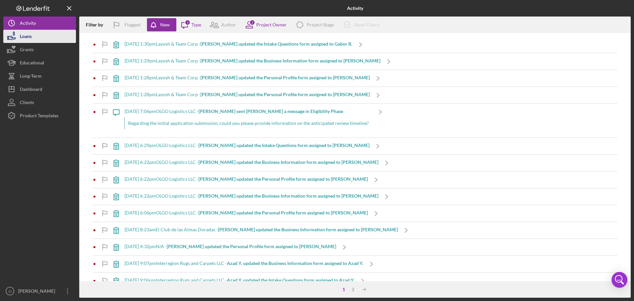
click at [29, 35] on div "Loans" at bounding box center [26, 37] width 12 height 15
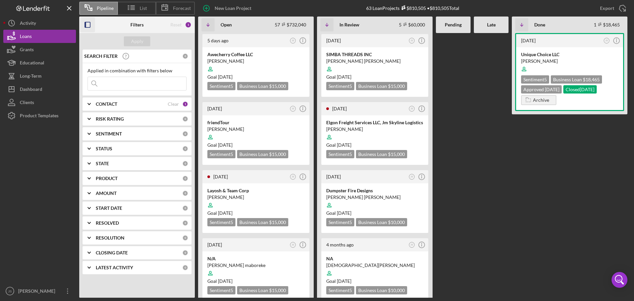
click at [84, 23] on icon "button" at bounding box center [87, 25] width 15 height 15
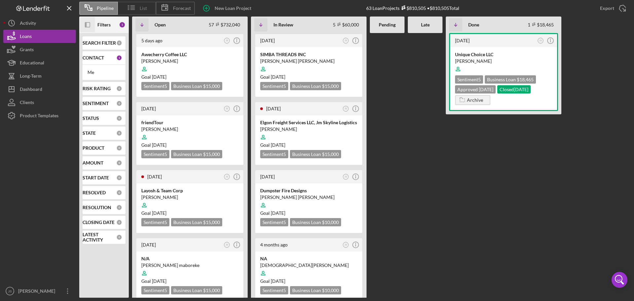
click at [155, 6] on div "List" at bounding box center [137, 8] width 38 height 13
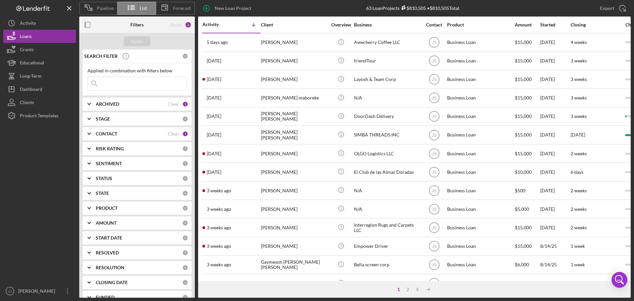
click at [171, 25] on div "Reset" at bounding box center [175, 24] width 11 height 5
click at [188, 24] on div "2" at bounding box center [188, 24] width 7 height 7
click at [189, 21] on div "2" at bounding box center [188, 24] width 7 height 7
click at [87, 102] on icon "Icon/Expander" at bounding box center [89, 104] width 17 height 17
click at [186, 26] on div "2" at bounding box center [188, 24] width 7 height 7
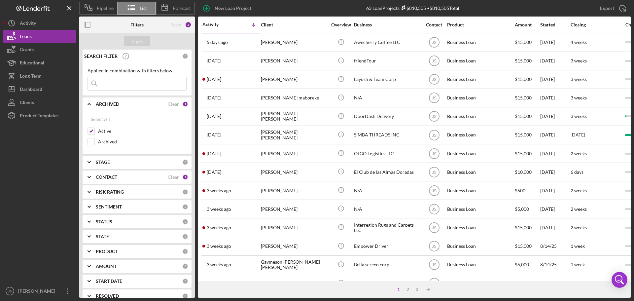
drag, startPoint x: 187, startPoint y: 24, endPoint x: 176, endPoint y: 24, distance: 10.9
click at [186, 24] on div "2" at bounding box center [188, 24] width 7 height 7
click at [176, 24] on div "Reset" at bounding box center [175, 24] width 11 height 5
click at [177, 24] on div "Reset" at bounding box center [175, 24] width 11 height 5
drag, startPoint x: 174, startPoint y: 23, endPoint x: 131, endPoint y: 22, distance: 42.9
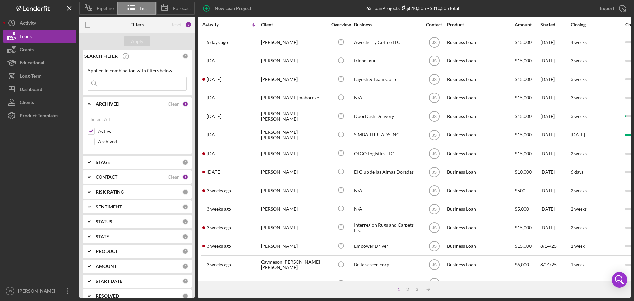
click at [171, 22] on div "Reset" at bounding box center [175, 24] width 11 height 5
click at [124, 23] on div "Filters" at bounding box center [137, 25] width 39 height 17
click at [132, 23] on b "Filters" at bounding box center [136, 24] width 13 height 5
click at [134, 23] on b "Filters" at bounding box center [136, 24] width 13 height 5
click at [88, 23] on icon "button" at bounding box center [87, 25] width 15 height 15
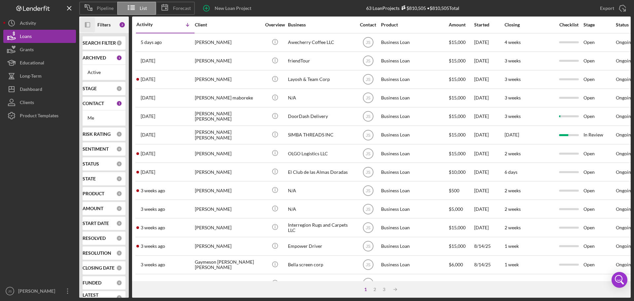
click at [89, 23] on icon "Icon/Panel Side Expand" at bounding box center [87, 25] width 15 height 15
